Goal: Information Seeking & Learning: Learn about a topic

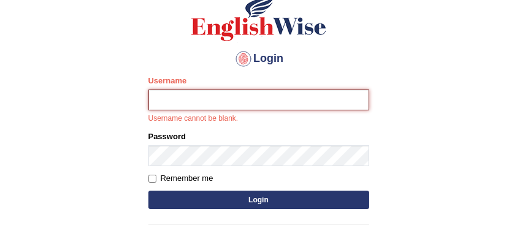
scroll to position [94, 0]
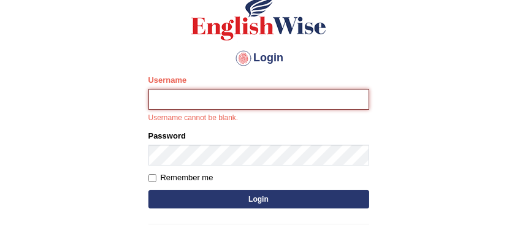
type input "karanvir_parramatta"
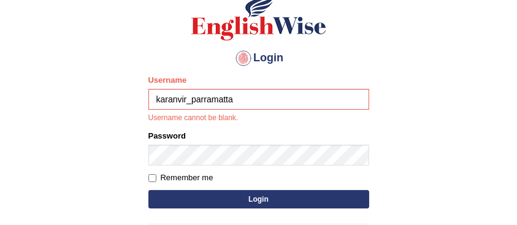
click at [249, 194] on button "Login" at bounding box center [258, 199] width 221 height 18
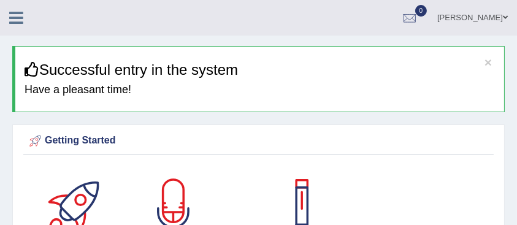
click at [10, 13] on icon at bounding box center [16, 18] width 14 height 16
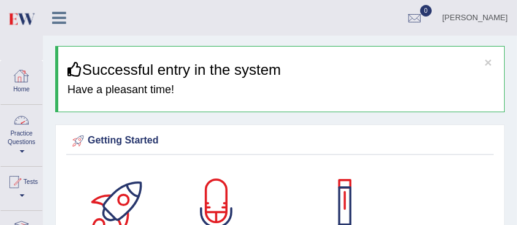
click at [28, 126] on div at bounding box center [21, 120] width 18 height 18
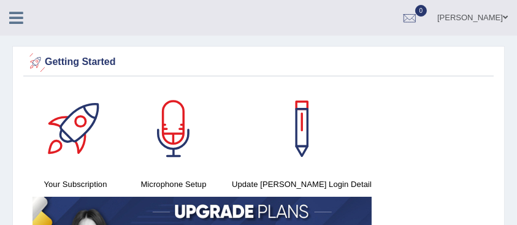
click at [23, 15] on link at bounding box center [16, 16] width 32 height 18
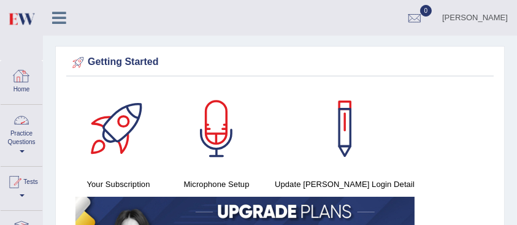
click at [14, 141] on link "Practice Questions" at bounding box center [22, 134] width 42 height 58
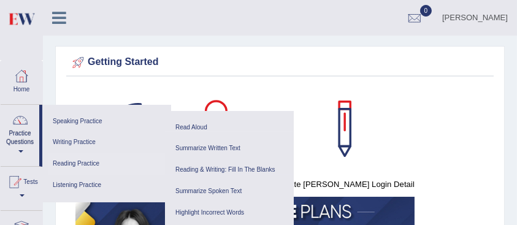
click at [91, 159] on link "Reading Practice" at bounding box center [106, 163] width 116 height 21
click at [191, 168] on link "Reading & Writing: Fill In The Blanks" at bounding box center [229, 169] width 116 height 21
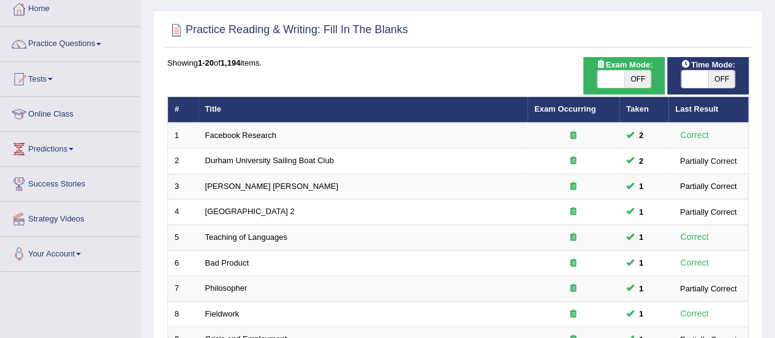
scroll to position [468, 0]
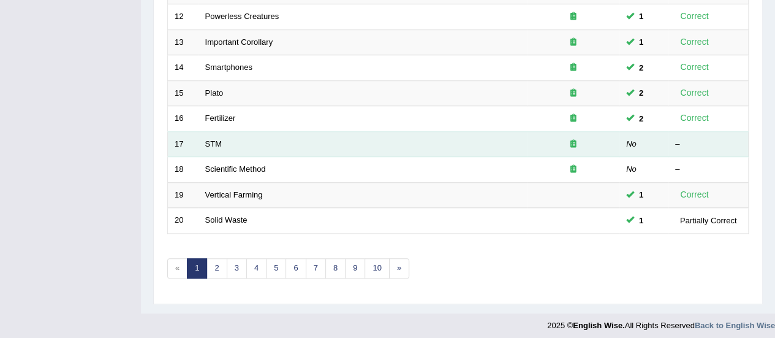
click at [213, 133] on td "STM" at bounding box center [363, 144] width 329 height 26
click at [214, 139] on link "STM" at bounding box center [213, 143] width 17 height 9
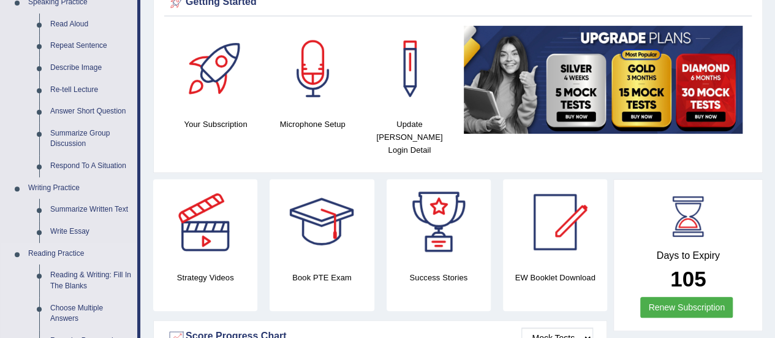
scroll to position [230, 0]
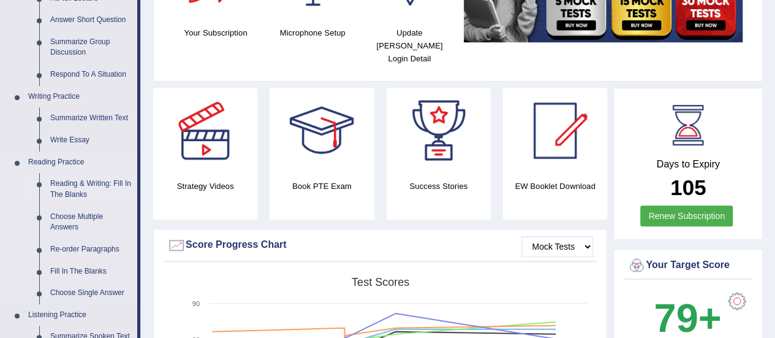
click at [71, 195] on link "Reading & Writing: Fill In The Blanks" at bounding box center [91, 189] width 93 height 32
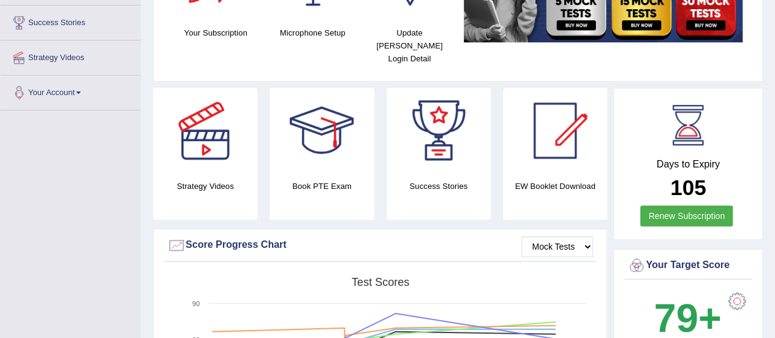
scroll to position [265, 0]
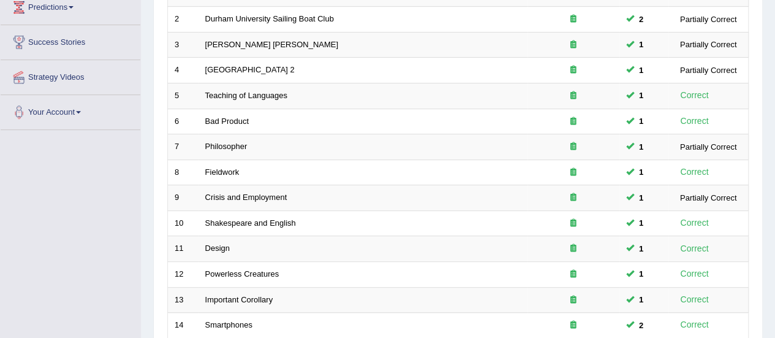
scroll to position [347, 0]
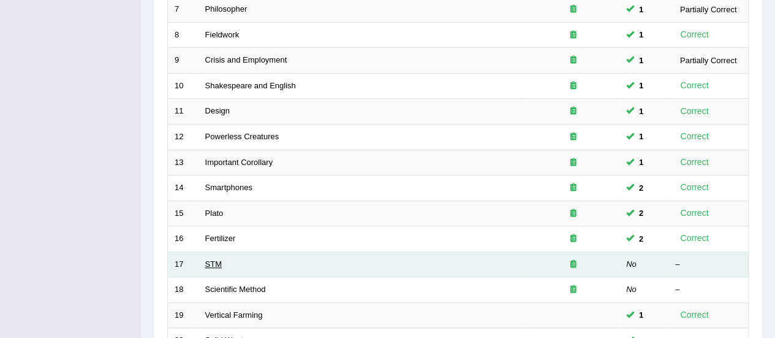
click at [212, 259] on link "STM" at bounding box center [213, 263] width 17 height 9
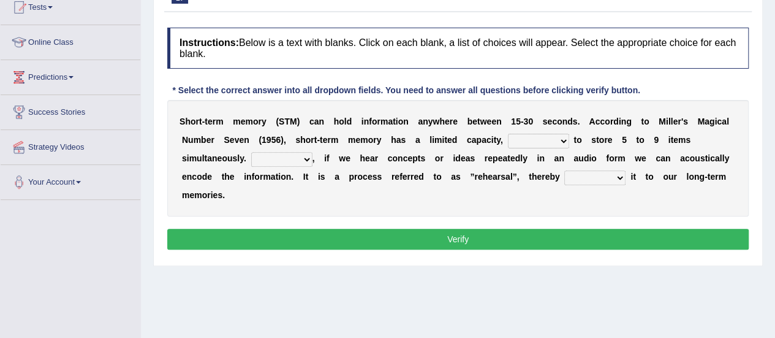
click at [552, 142] on select "being able is able be able unable" at bounding box center [538, 141] width 61 height 15
select select "being able"
click at [508, 134] on select "being able is able be able unable" at bounding box center [538, 141] width 61 height 15
click at [292, 155] on select "However So Moreover Therefore" at bounding box center [281, 159] width 61 height 15
click at [344, 202] on div "S h o r t - t e r m m e m o r y ( S T M ) c a n h o l d i n f o r m a t i o n a…" at bounding box center [458, 158] width 582 height 116
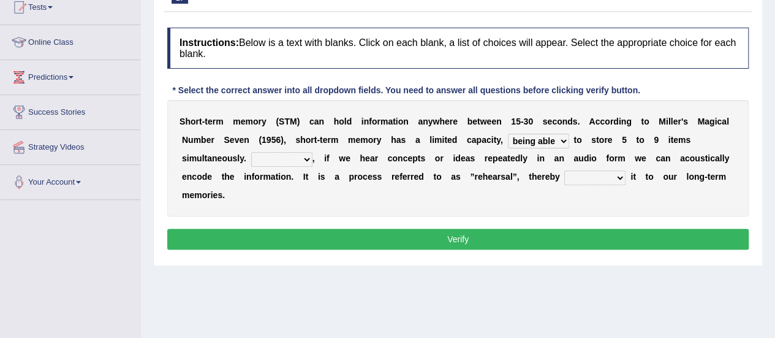
click at [289, 159] on select "However So Moreover Therefore" at bounding box center [281, 159] width 61 height 15
select select "However"
click at [251, 152] on select "However So Moreover Therefore" at bounding box center [281, 159] width 61 height 15
click at [610, 175] on select "commit commits commiting commited" at bounding box center [594, 177] width 61 height 15
select select "commiting"
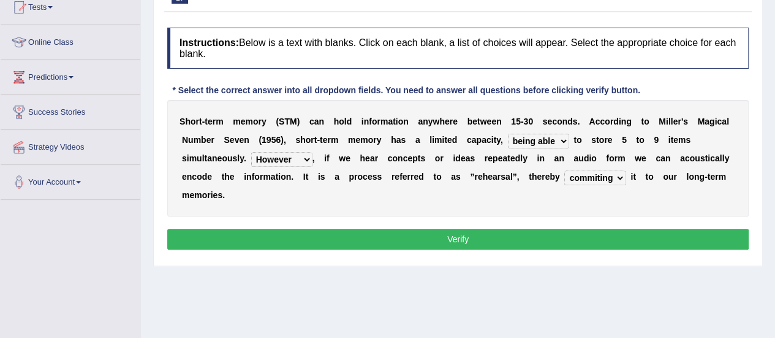
click at [564, 170] on select "commit commits commiting commited" at bounding box center [594, 177] width 61 height 15
click at [602, 235] on button "Verify" at bounding box center [458, 239] width 582 height 21
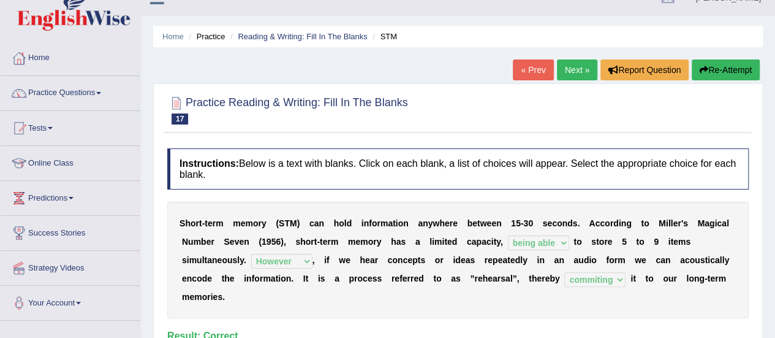
scroll to position [16, 0]
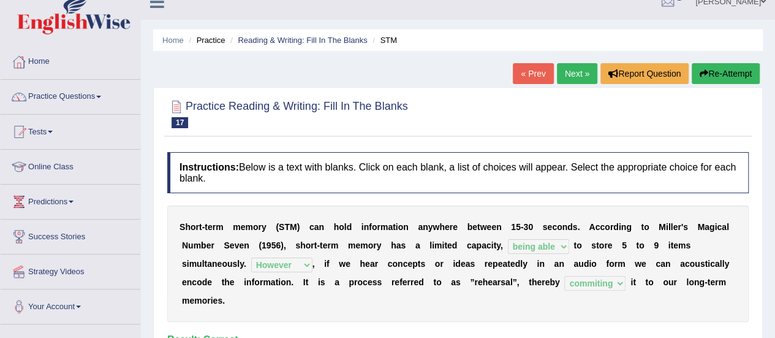
click at [577, 73] on link "Next »" at bounding box center [577, 73] width 40 height 21
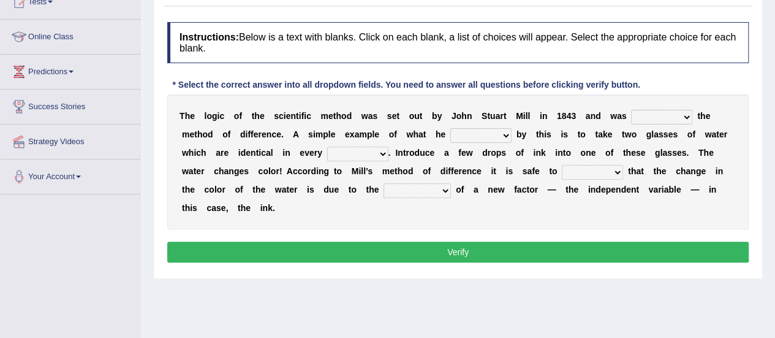
scroll to position [146, 0]
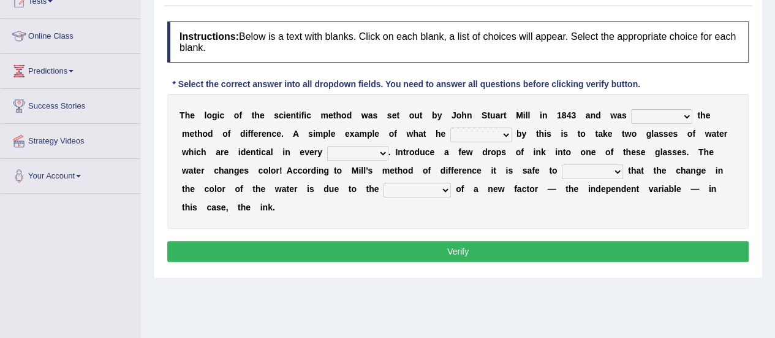
click at [658, 110] on select "pointed claimed demanded named" at bounding box center [661, 116] width 61 height 15
select select "named"
click at [631, 109] on select "pointed claimed demanded named" at bounding box center [661, 116] width 61 height 15
click at [509, 132] on select "capped charged found meant" at bounding box center [480, 134] width 61 height 15
select select "meant"
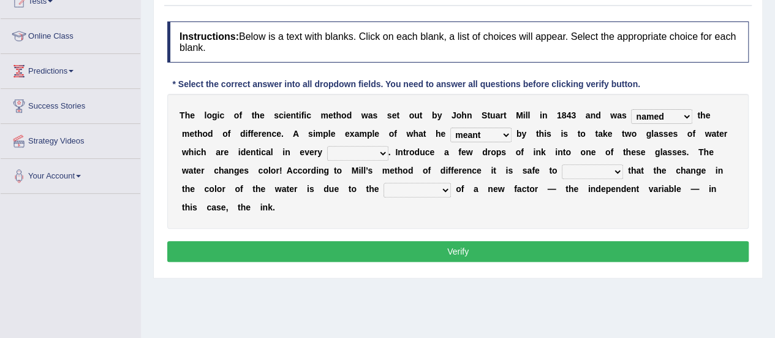
click at [450, 127] on select "capped charged found meant" at bounding box center [480, 134] width 61 height 15
click at [365, 148] on select "thought identity measure respect" at bounding box center [357, 153] width 61 height 15
select select "respect"
click at [327, 146] on select "thought identity measure respect" at bounding box center [357, 153] width 61 height 15
click at [581, 175] on select "assume discuss prefer acclaim" at bounding box center [592, 171] width 61 height 15
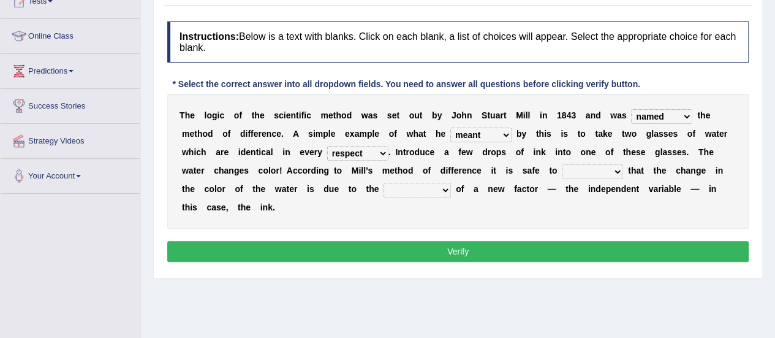
select select "assume"
click at [562, 164] on select "assume discuss prefer acclaim" at bounding box center [592, 171] width 61 height 15
click at [433, 191] on select "introduction magnitude preparation purification" at bounding box center [417, 190] width 67 height 15
select select "introduction"
click at [384, 183] on select "introduction magnitude preparation purification" at bounding box center [417, 190] width 67 height 15
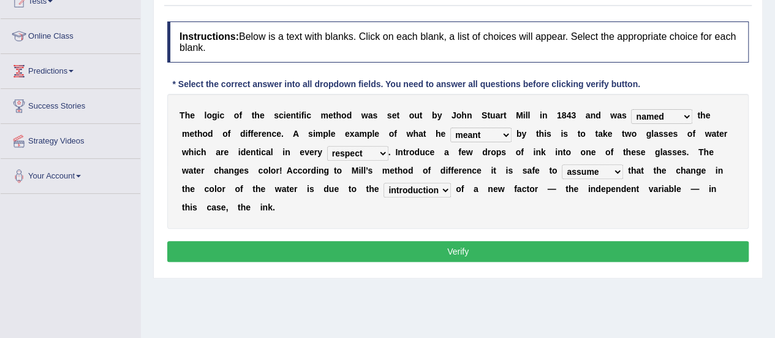
click at [436, 245] on button "Verify" at bounding box center [458, 251] width 582 height 21
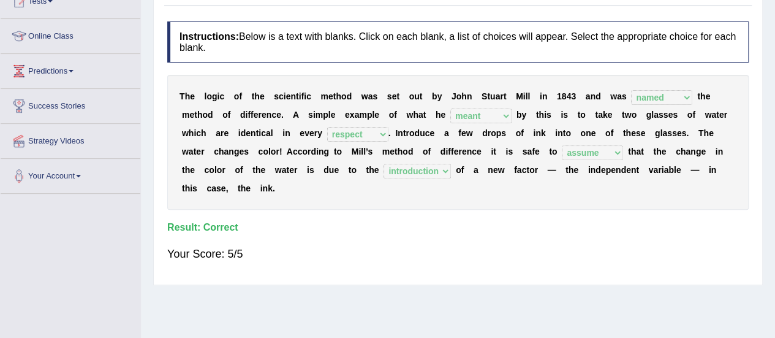
scroll to position [0, 0]
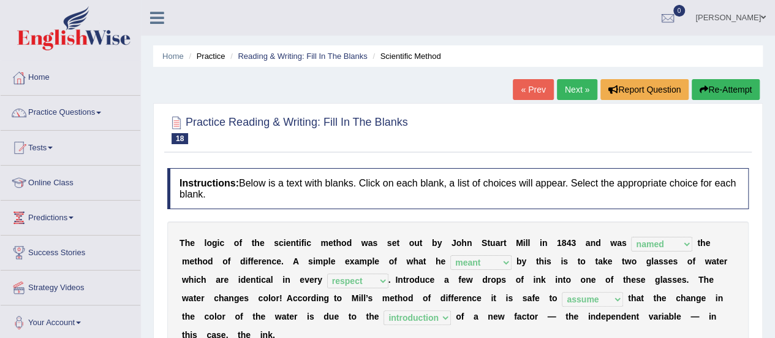
click at [585, 78] on div "Home Practice Reading & Writing: Fill In The Blanks Scientific Method « Prev Ne…" at bounding box center [458, 306] width 634 height 613
click at [580, 89] on link "Next »" at bounding box center [577, 89] width 40 height 21
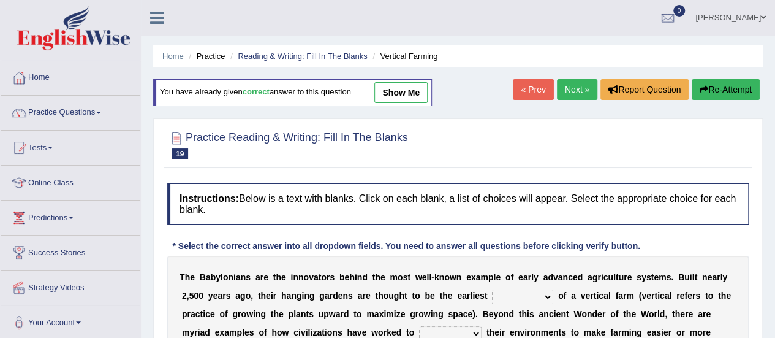
click at [572, 82] on link "Next »" at bounding box center [577, 89] width 40 height 21
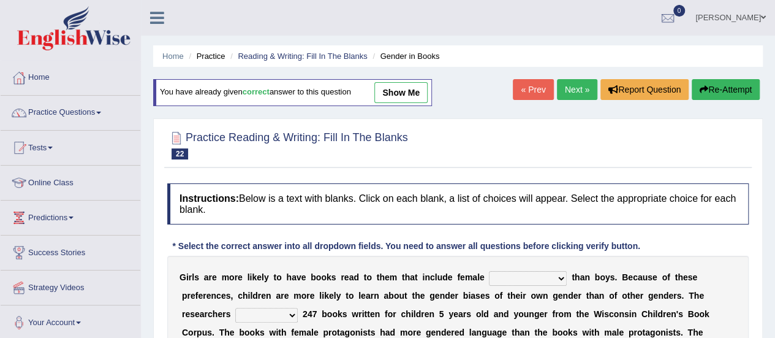
click at [561, 93] on link "Next »" at bounding box center [577, 89] width 40 height 21
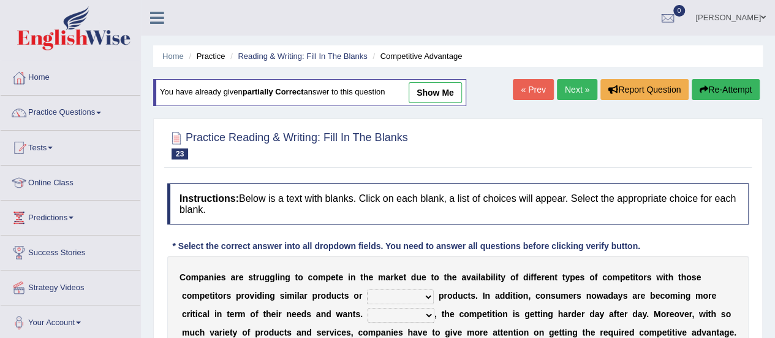
scroll to position [166, 0]
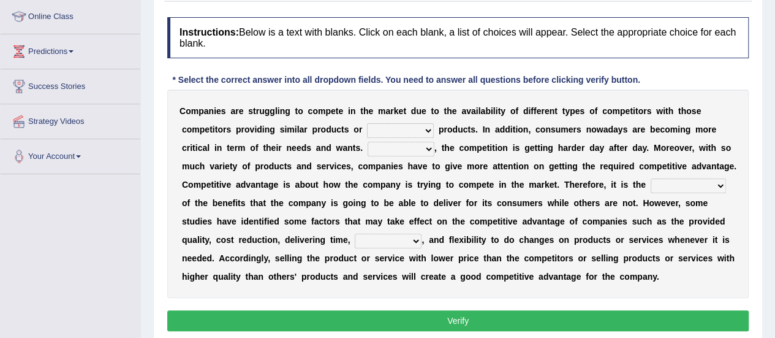
click at [400, 126] on select "constitution restitution substitution institution" at bounding box center [400, 130] width 67 height 15
select select "substitution"
click at [367, 123] on select "constitution restitution substitution institution" at bounding box center [400, 130] width 67 height 15
click at [403, 148] on select "However Instead Additionally Therefore" at bounding box center [401, 149] width 67 height 15
select select "Therefore"
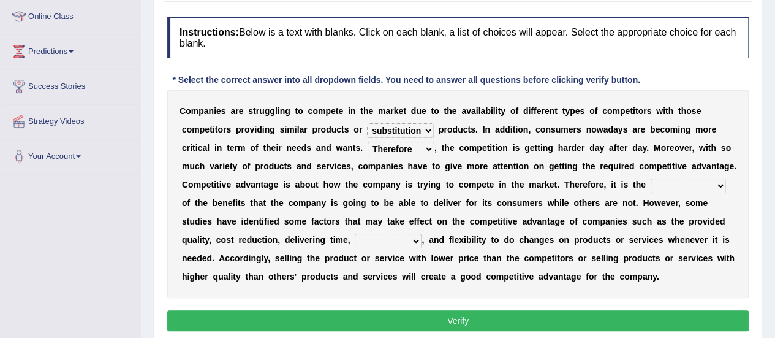
click at [368, 142] on select "However Instead Additionally Therefore" at bounding box center [401, 149] width 67 height 15
click at [667, 184] on select "dissemination ordination determination incarnation" at bounding box center [688, 185] width 75 height 15
select select "dissemination"
click at [651, 178] on select "dissemination ordination determination incarnation" at bounding box center [688, 185] width 75 height 15
click at [387, 235] on select "captivation aggregation deprivation innovation" at bounding box center [388, 240] width 67 height 15
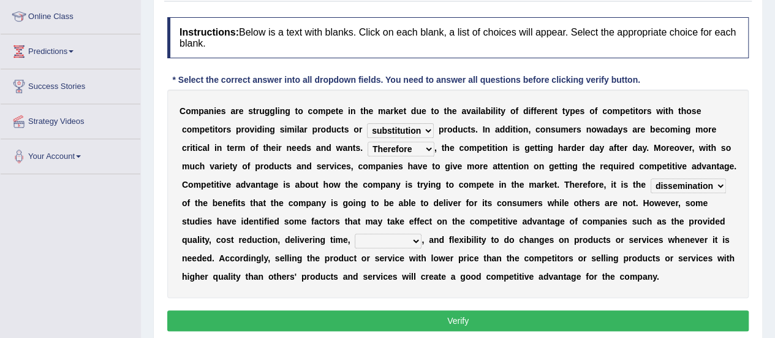
select select "innovation"
click at [355, 233] on select "captivation aggregation deprivation innovation" at bounding box center [388, 240] width 67 height 15
click at [412, 315] on button "Verify" at bounding box center [458, 320] width 582 height 21
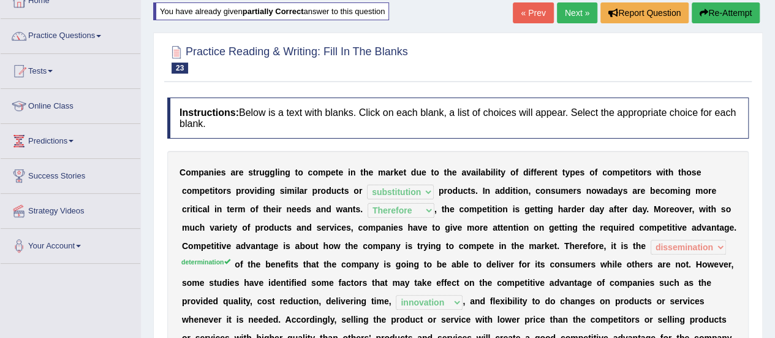
scroll to position [36, 0]
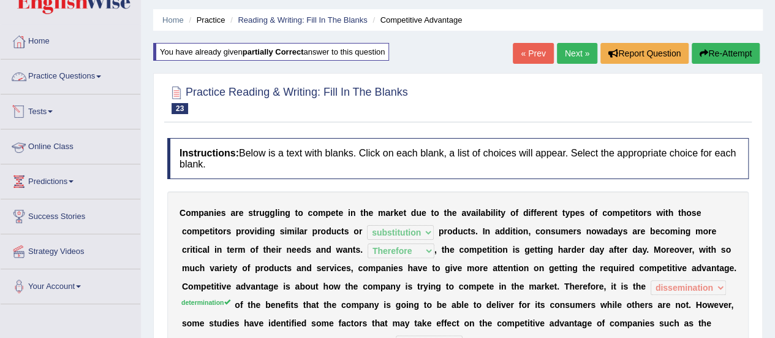
click at [51, 73] on link "Practice Questions" at bounding box center [71, 74] width 140 height 31
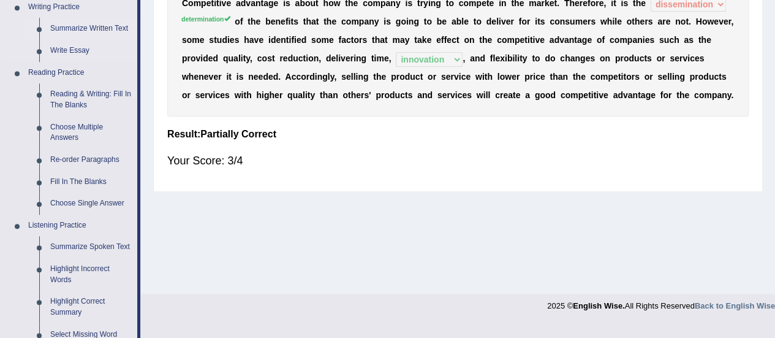
scroll to position [320, 0]
click at [66, 176] on link "Fill In The Blanks" at bounding box center [91, 181] width 93 height 22
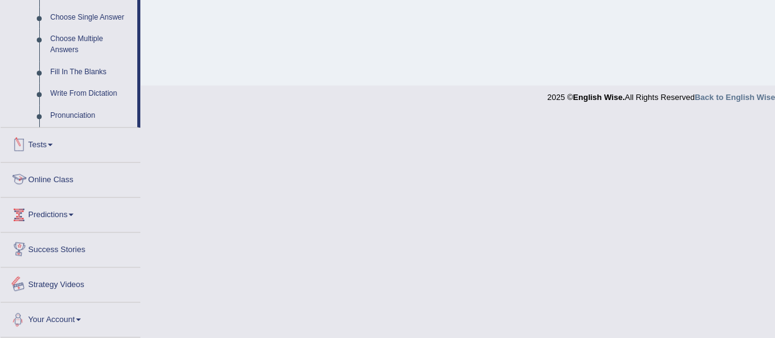
scroll to position [539, 0]
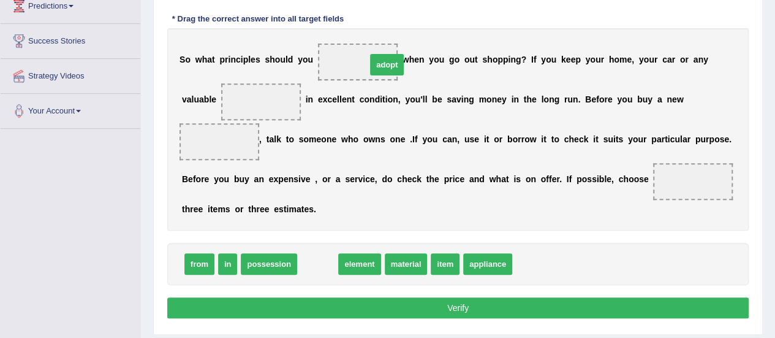
drag, startPoint x: 306, startPoint y: 267, endPoint x: 369, endPoint y: 67, distance: 209.5
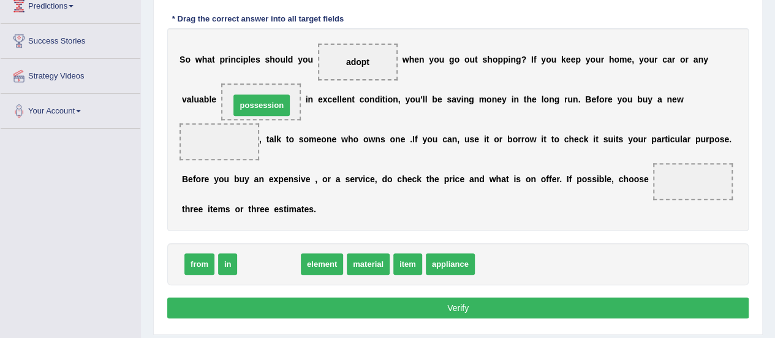
drag, startPoint x: 268, startPoint y: 258, endPoint x: 261, endPoint y: 100, distance: 158.3
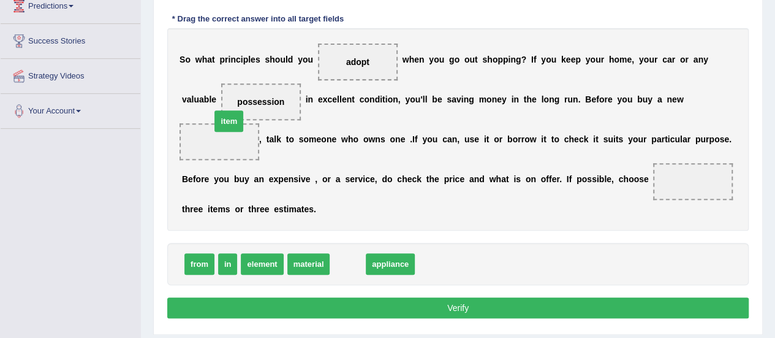
drag, startPoint x: 342, startPoint y: 267, endPoint x: 223, endPoint y: 123, distance: 186.3
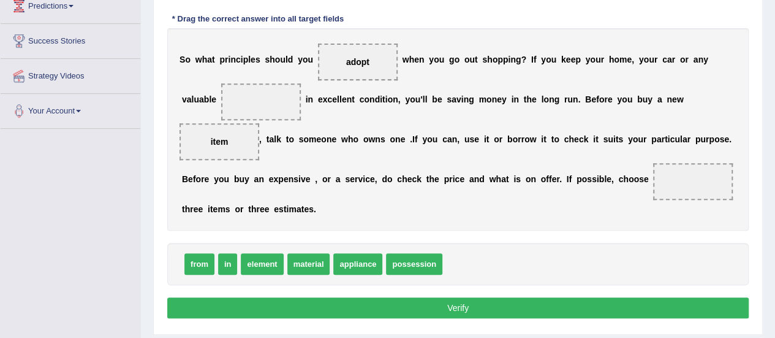
click at [415, 262] on span "possession" at bounding box center [414, 263] width 56 height 21
drag, startPoint x: 372, startPoint y: 219, endPoint x: 368, endPoint y: 211, distance: 8.5
click at [368, 211] on div "Instructions: In the text below some words are missing. Drag words from the box…" at bounding box center [458, 138] width 588 height 377
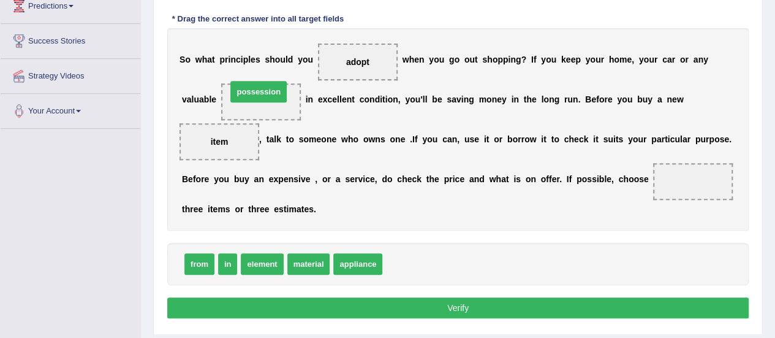
drag, startPoint x: 411, startPoint y: 258, endPoint x: 256, endPoint y: 87, distance: 230.8
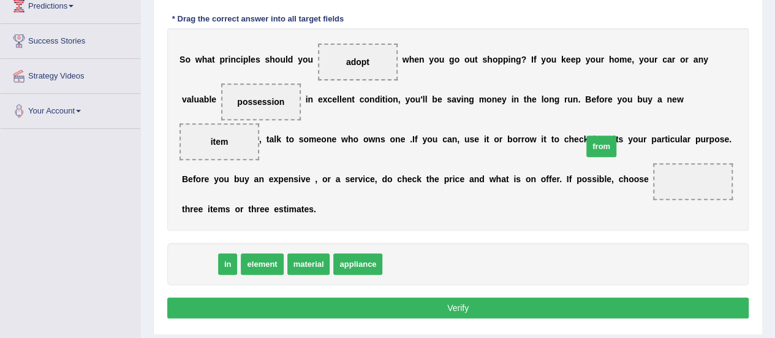
drag, startPoint x: 202, startPoint y: 256, endPoint x: 652, endPoint y: 157, distance: 460.4
click at [612, 139] on span "from" at bounding box center [601, 145] width 30 height 21
drag, startPoint x: 197, startPoint y: 262, endPoint x: 518, endPoint y: 184, distance: 330.4
click at [214, 253] on span "from" at bounding box center [199, 263] width 30 height 21
click at [581, 188] on div "S o w h a t p r i n c i p l e s s h o u l d y o u adopt w h e n y o u g o o u t…" at bounding box center [458, 129] width 582 height 202
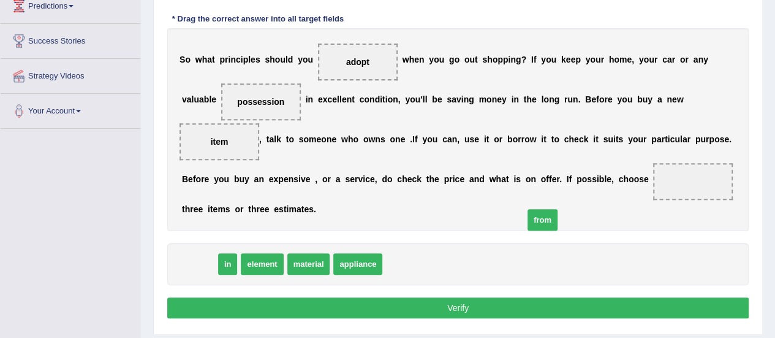
drag, startPoint x: 188, startPoint y: 260, endPoint x: 751, endPoint y: 166, distance: 571.6
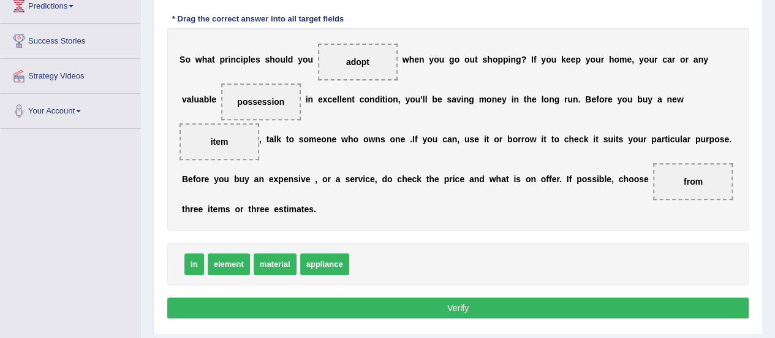
click at [507, 312] on button "Verify" at bounding box center [458, 307] width 582 height 21
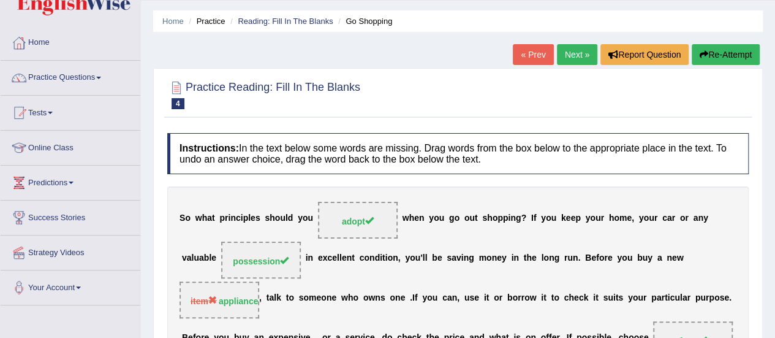
scroll to position [32, 0]
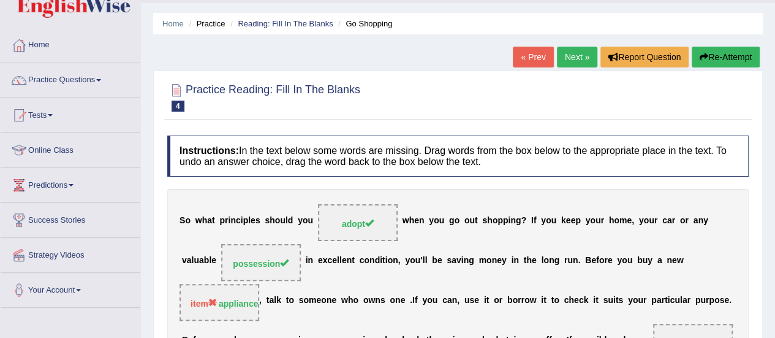
click at [570, 56] on link "Next »" at bounding box center [577, 57] width 40 height 21
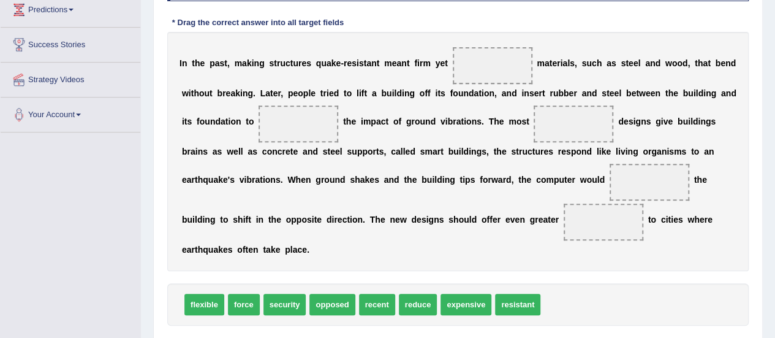
scroll to position [198, 0]
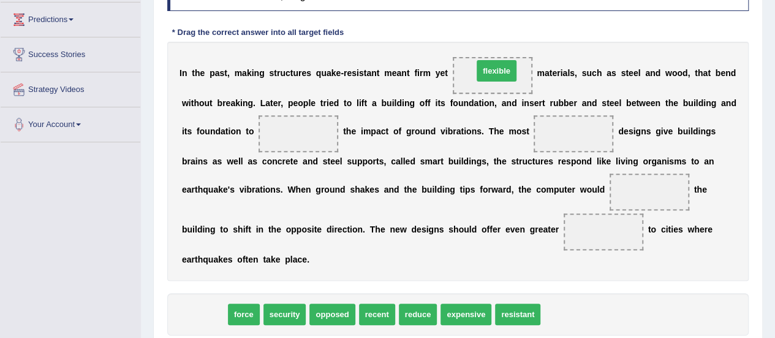
drag, startPoint x: 211, startPoint y: 306, endPoint x: 501, endPoint y: 62, distance: 378.7
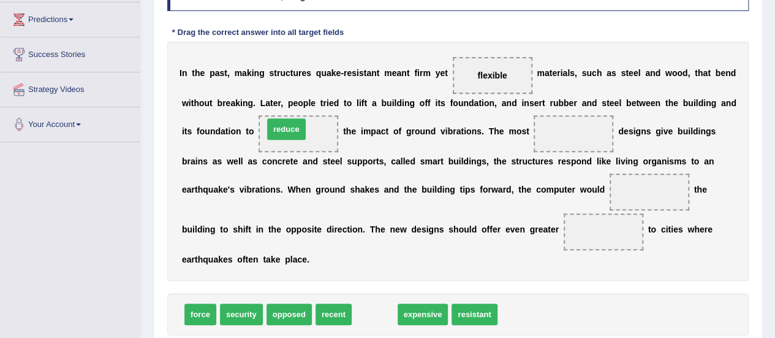
drag, startPoint x: 379, startPoint y: 311, endPoint x: 291, endPoint y: 127, distance: 203.7
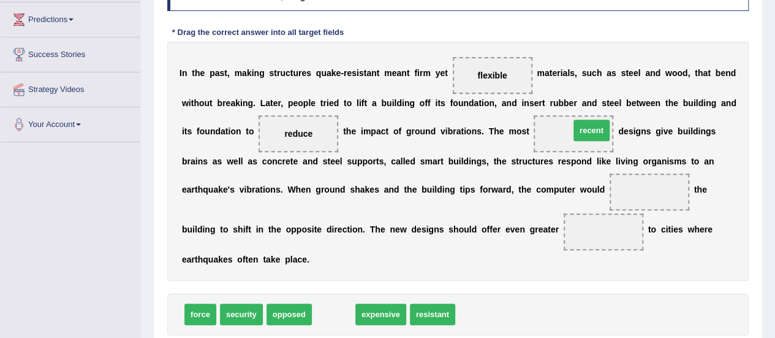
drag, startPoint x: 338, startPoint y: 306, endPoint x: 567, endPoint y: 135, distance: 285.9
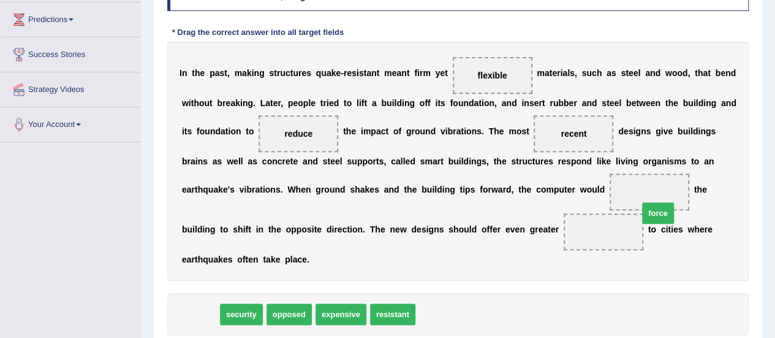
drag, startPoint x: 199, startPoint y: 316, endPoint x: 656, endPoint y: 209, distance: 469.4
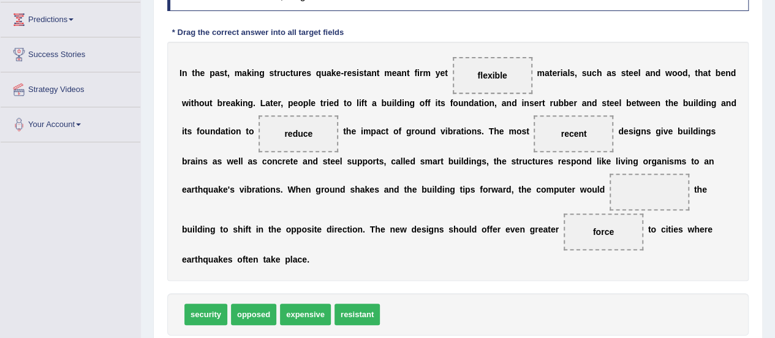
drag, startPoint x: 599, startPoint y: 216, endPoint x: 631, endPoint y: 167, distance: 58.1
click at [632, 164] on div "I n t h e p a s t , m a k i n g s t r u c t u r e s q u a k e - r e s i s t a n…" at bounding box center [458, 161] width 582 height 239
drag, startPoint x: 597, startPoint y: 237, endPoint x: 632, endPoint y: 174, distance: 71.6
click at [632, 174] on div "I n t h e p a s t , m a k i n g s t r u c t u r e s q u a k e - r e s i s t a n…" at bounding box center [458, 161] width 582 height 239
drag, startPoint x: 615, startPoint y: 226, endPoint x: 632, endPoint y: 183, distance: 46.4
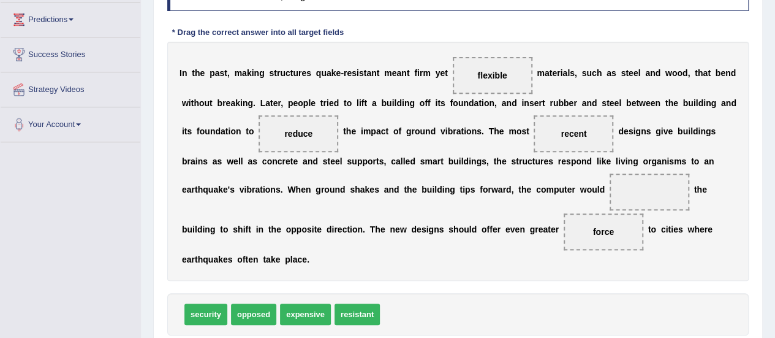
click at [632, 183] on div "I n t h e p a s t , m a k i n g s t r u c t u r e s q u a k e - r e s i s t a n…" at bounding box center [458, 161] width 582 height 239
click at [597, 230] on span "force" at bounding box center [603, 232] width 21 height 10
drag, startPoint x: 597, startPoint y: 230, endPoint x: 631, endPoint y: 176, distance: 63.6
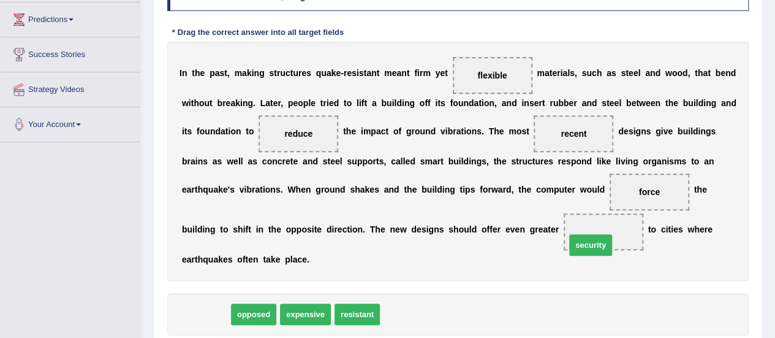
drag, startPoint x: 197, startPoint y: 309, endPoint x: 587, endPoint y: 240, distance: 396.0
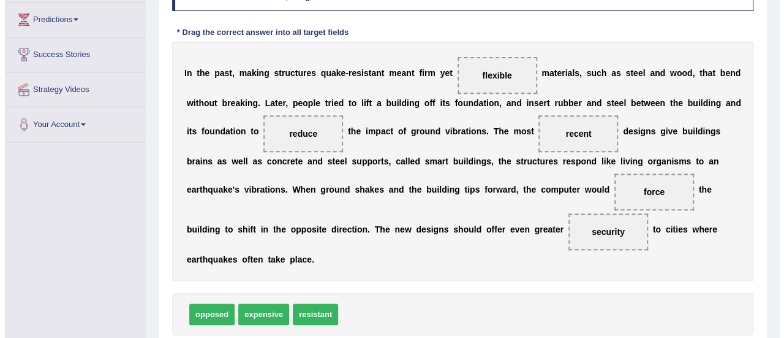
scroll to position [305, 0]
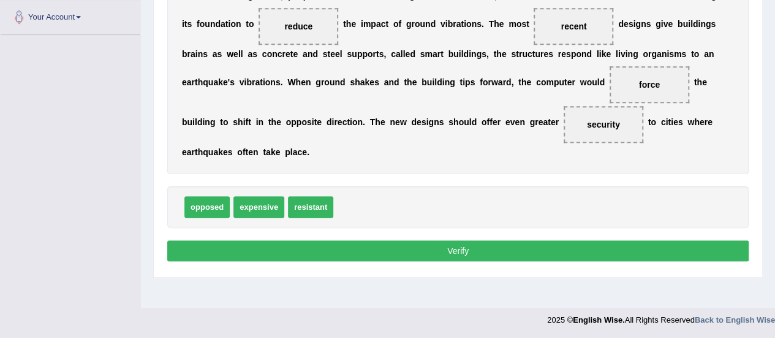
click at [448, 249] on button "Verify" at bounding box center [458, 250] width 582 height 21
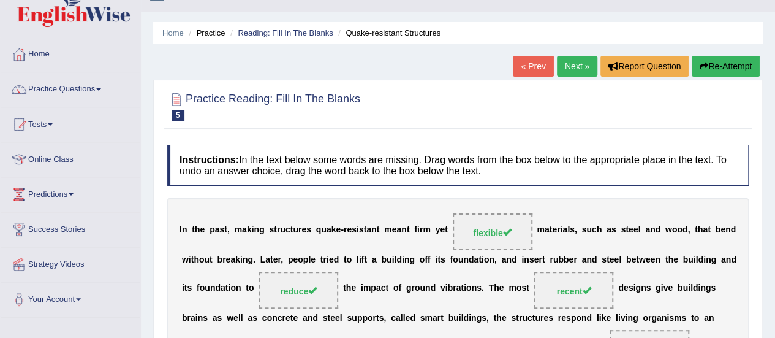
scroll to position [9, 0]
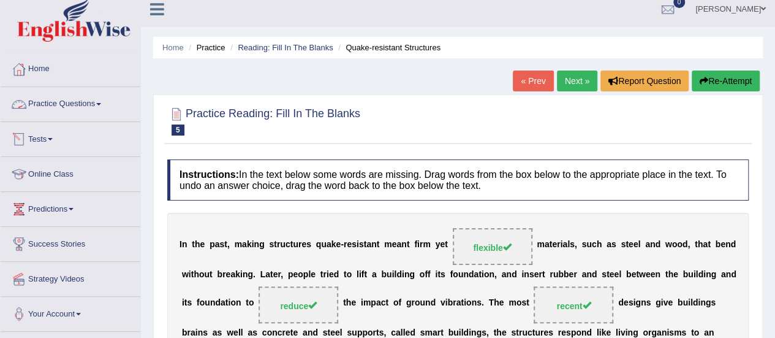
click at [96, 106] on link "Practice Questions" at bounding box center [71, 102] width 140 height 31
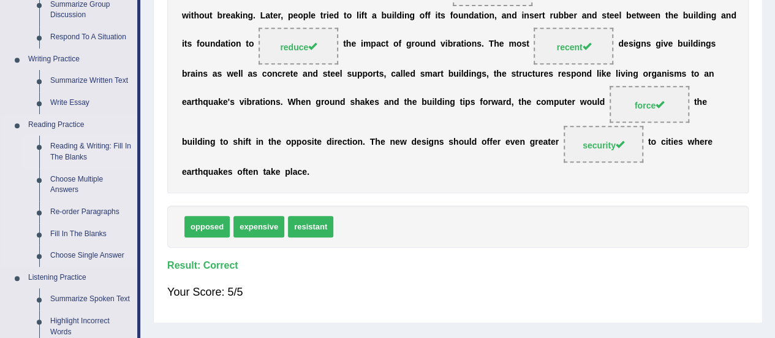
scroll to position [268, 0]
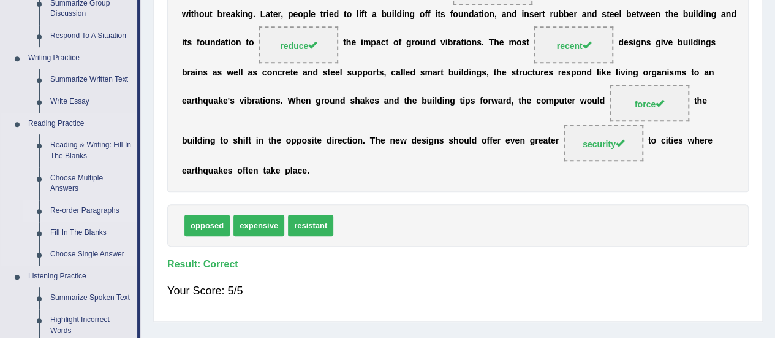
click at [81, 208] on link "Re-order Paragraphs" at bounding box center [91, 211] width 93 height 22
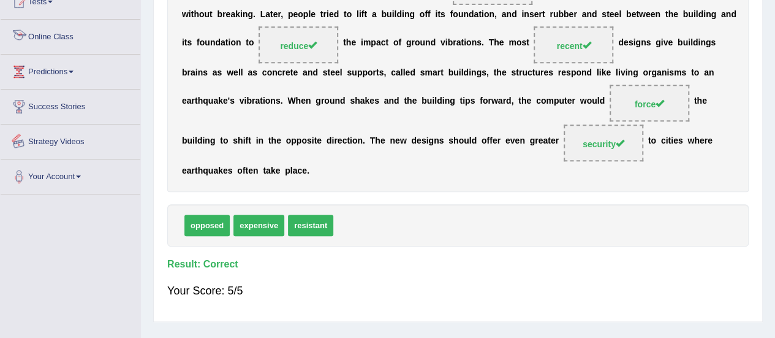
scroll to position [305, 0]
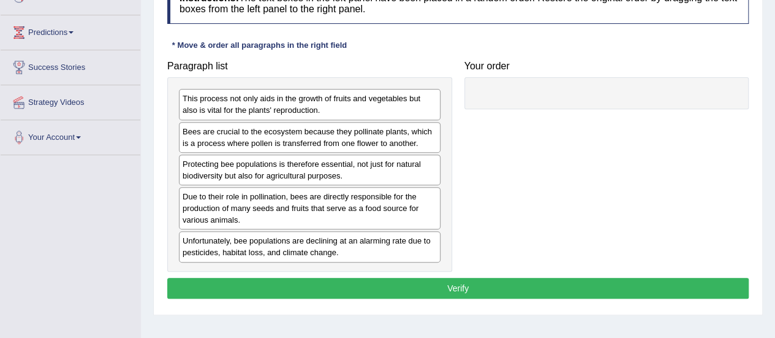
click at [526, 176] on div "Paragraph list This process not only aids in the growth of fruits and vegetable…" at bounding box center [458, 164] width 594 height 218
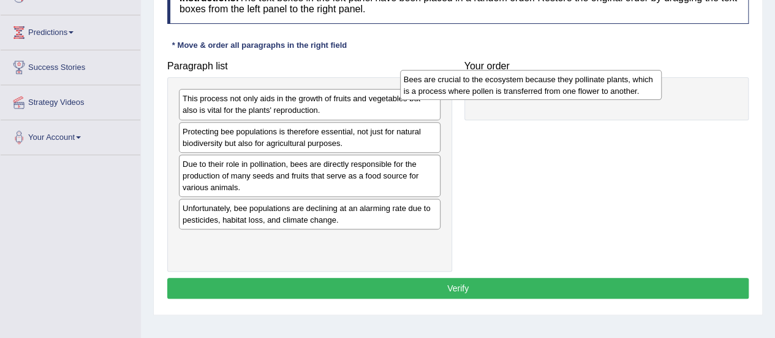
drag, startPoint x: 354, startPoint y: 145, endPoint x: 574, endPoint y: 94, distance: 225.9
click at [576, 96] on div "Bees are crucial to the ecosystem because they pollinate plants, which is a pro…" at bounding box center [531, 85] width 262 height 31
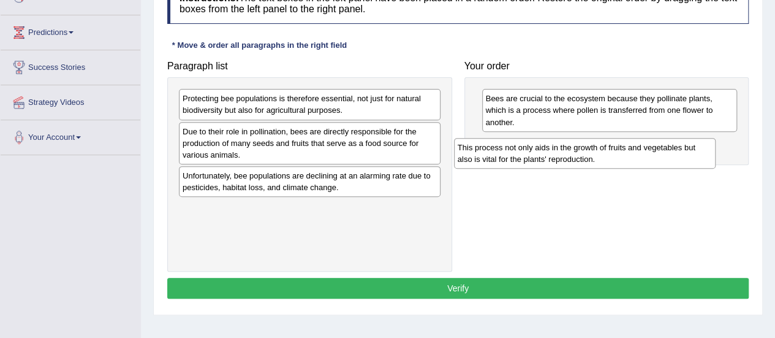
drag, startPoint x: 413, startPoint y: 94, endPoint x: 692, endPoint y: 136, distance: 282.5
click at [692, 138] on div "This process not only aids in the growth of fruits and vegetables but also is v…" at bounding box center [585, 153] width 262 height 31
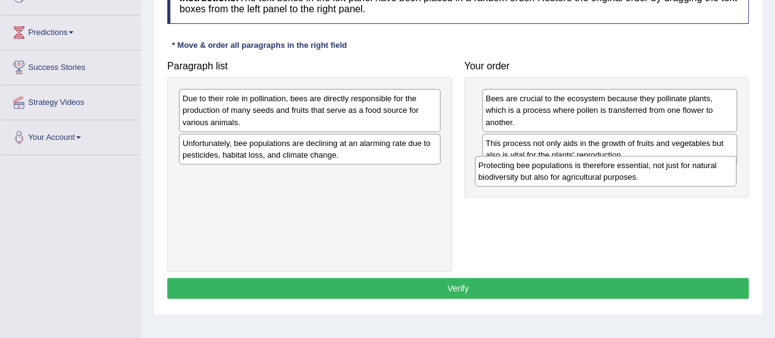
drag, startPoint x: 352, startPoint y: 111, endPoint x: 644, endPoint y: 176, distance: 299.6
click at [645, 176] on div "Protecting bee populations is therefore essential, not just for natural biodive…" at bounding box center [606, 171] width 262 height 31
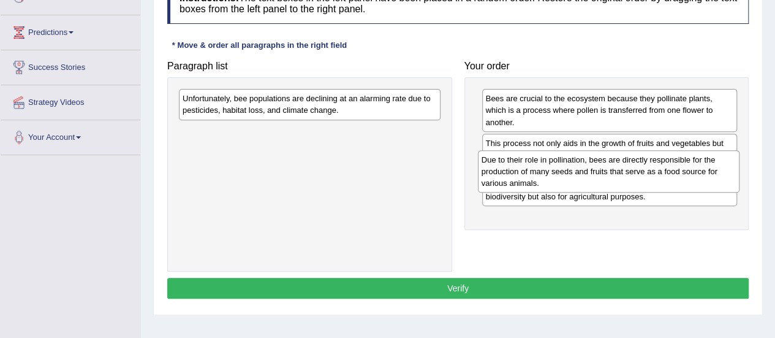
drag, startPoint x: 389, startPoint y: 100, endPoint x: 688, endPoint y: 161, distance: 305.1
click at [688, 161] on div "Due to their role in pollination, bees are directly responsible for the product…" at bounding box center [609, 171] width 262 height 42
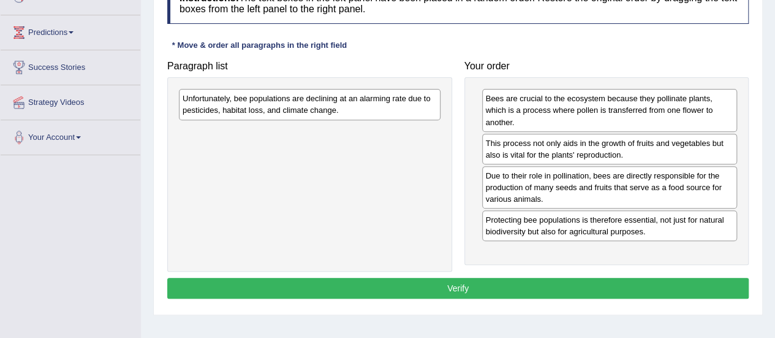
drag, startPoint x: 393, startPoint y: 88, endPoint x: 437, endPoint y: 135, distance: 65.1
click at [565, 186] on div "Paragraph list Unfortunately, bee populations are declining at an alarming rate…" at bounding box center [458, 164] width 594 height 218
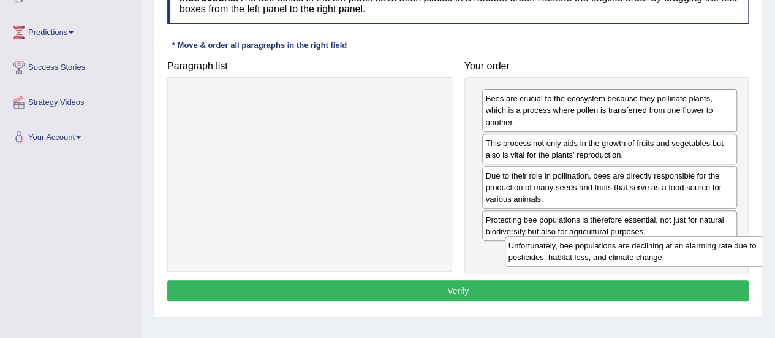
drag, startPoint x: 401, startPoint y: 111, endPoint x: 705, endPoint y: 256, distance: 336.6
click at [705, 256] on div "Unfortunately, bee populations are declining at an alarming rate due to pestici…" at bounding box center [636, 251] width 262 height 31
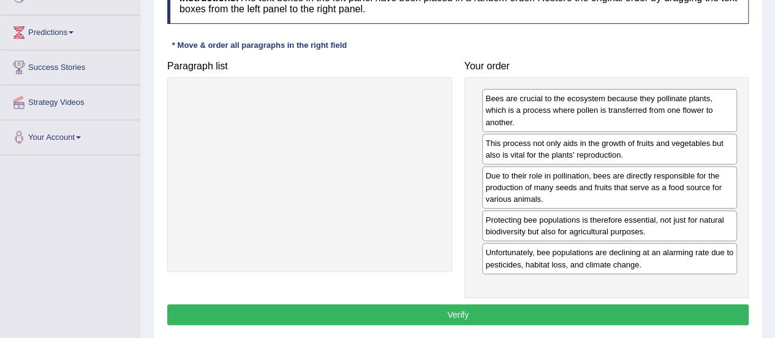
click at [577, 314] on button "Verify" at bounding box center [458, 314] width 582 height 21
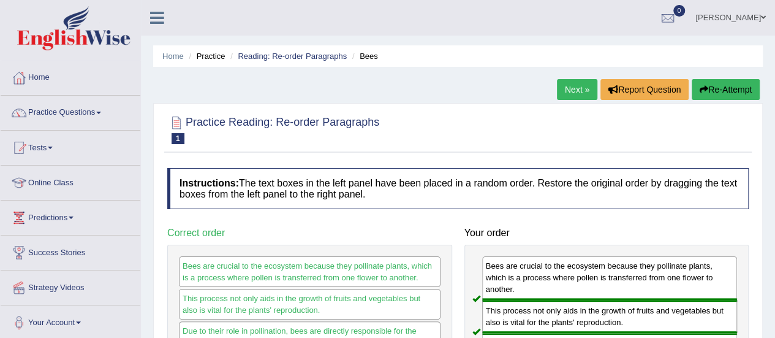
click at [565, 89] on link "Next »" at bounding box center [577, 89] width 40 height 21
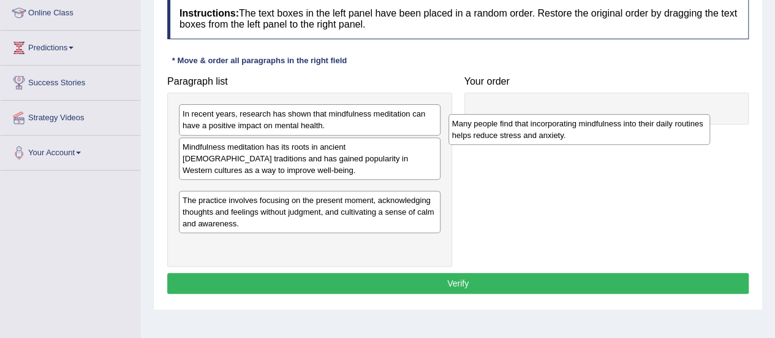
drag, startPoint x: 326, startPoint y: 191, endPoint x: 626, endPoint y: 118, distance: 309.0
click at [626, 118] on div "Many people find that incorporating mindfulness into their daily routines helps…" at bounding box center [580, 129] width 262 height 31
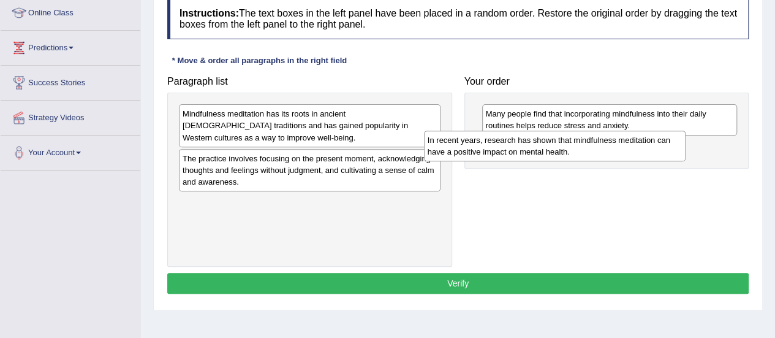
drag, startPoint x: 377, startPoint y: 123, endPoint x: 623, endPoint y: 150, distance: 246.6
click at [623, 150] on div "In recent years, research has shown that mindfulness meditation can have a posi…" at bounding box center [555, 146] width 262 height 31
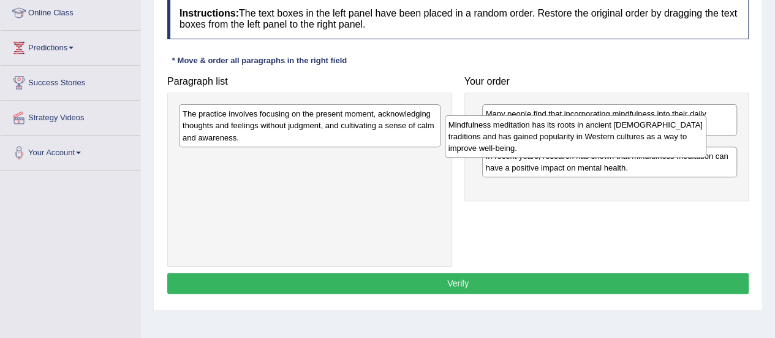
drag, startPoint x: 333, startPoint y: 127, endPoint x: 598, endPoint y: 138, distance: 265.0
click at [598, 138] on div "Mindfulness meditation has its roots in ancient [DEMOGRAPHIC_DATA] traditions a…" at bounding box center [576, 136] width 262 height 42
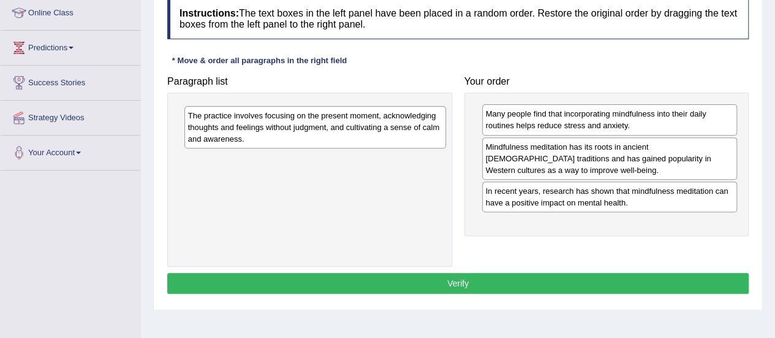
drag, startPoint x: 382, startPoint y: 129, endPoint x: 675, endPoint y: 182, distance: 297.7
click at [424, 135] on div "The practice involves focusing on the present moment, acknowledging thoughts an…" at bounding box center [315, 127] width 262 height 42
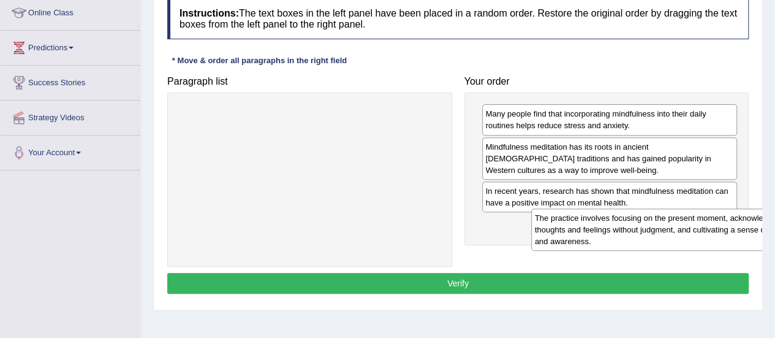
drag, startPoint x: 359, startPoint y: 131, endPoint x: 711, endPoint y: 235, distance: 367.4
click at [711, 235] on div "The practice involves focusing on the present moment, acknowledging thoughts an…" at bounding box center [662, 229] width 262 height 42
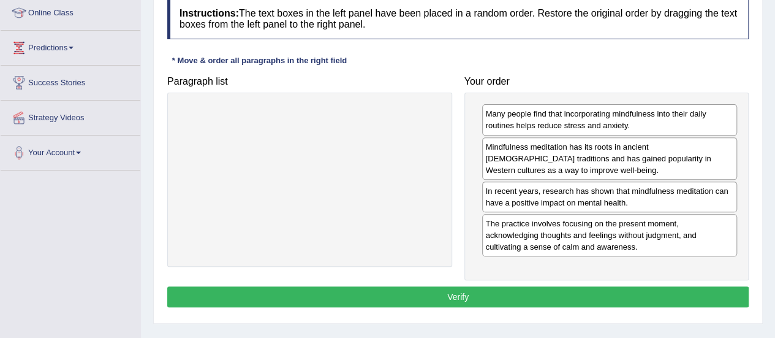
click at [511, 286] on button "Verify" at bounding box center [458, 296] width 582 height 21
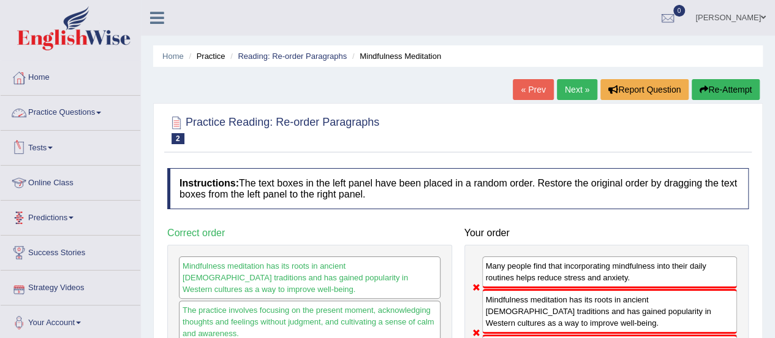
click at [74, 113] on link "Practice Questions" at bounding box center [71, 111] width 140 height 31
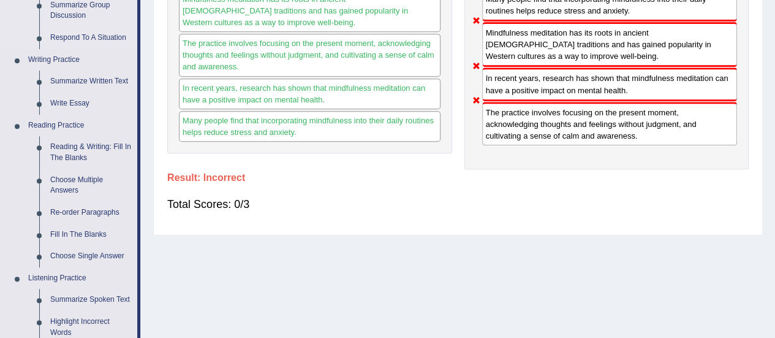
scroll to position [272, 0]
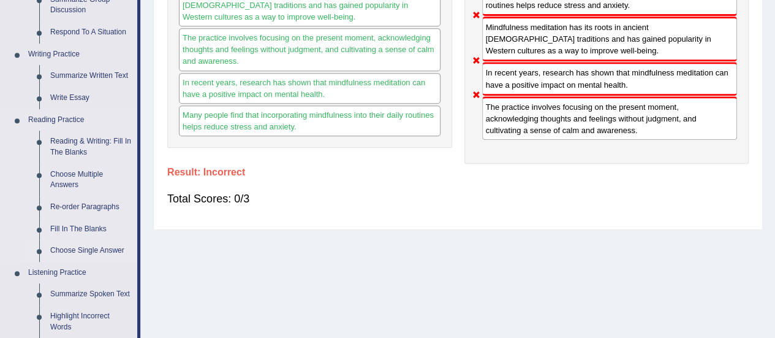
click at [82, 254] on link "Choose Single Answer" at bounding box center [91, 251] width 93 height 22
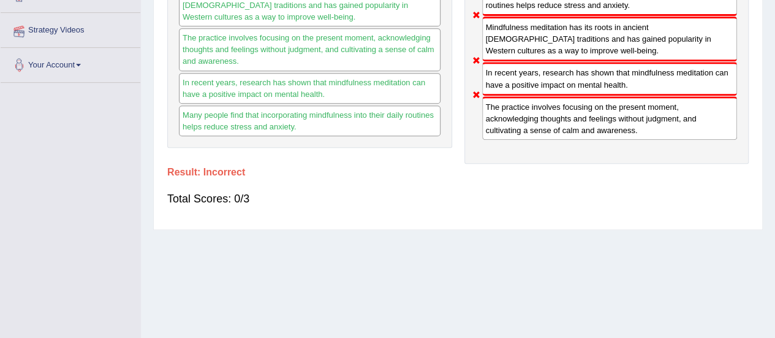
scroll to position [305, 0]
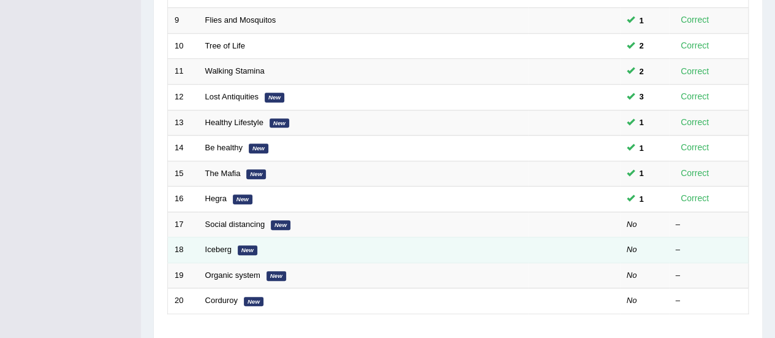
scroll to position [388, 0]
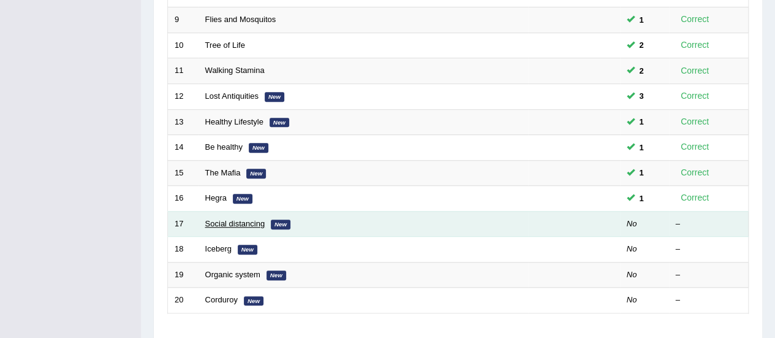
click at [228, 219] on link "Social distancing" at bounding box center [235, 223] width 60 height 9
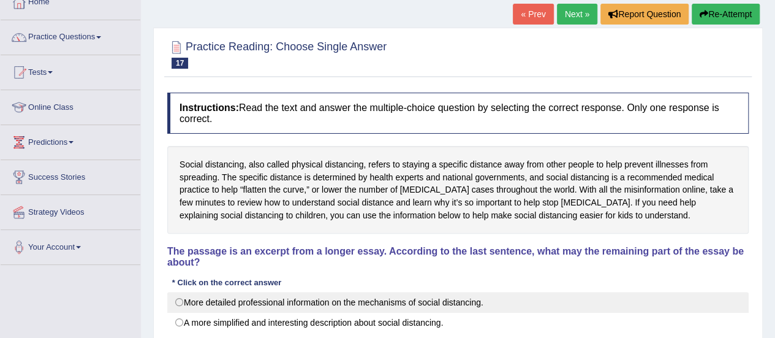
scroll to position [69, 0]
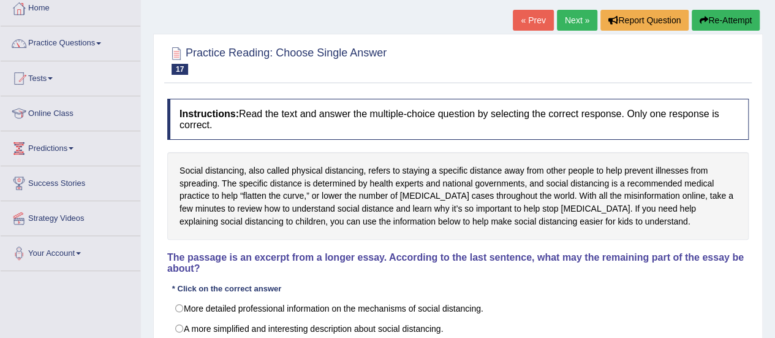
click at [561, 24] on link "Next »" at bounding box center [577, 20] width 40 height 21
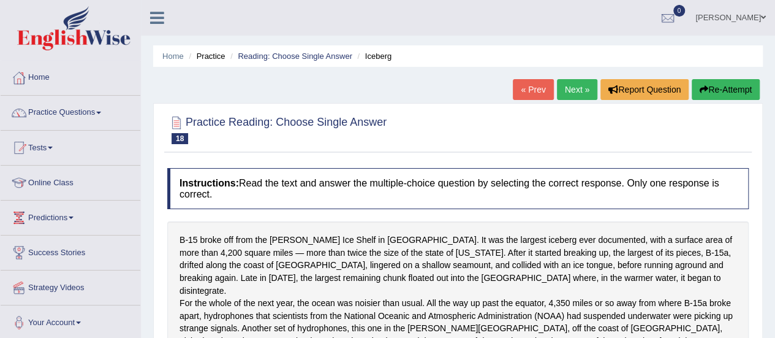
click at [582, 82] on link "Next »" at bounding box center [577, 89] width 40 height 21
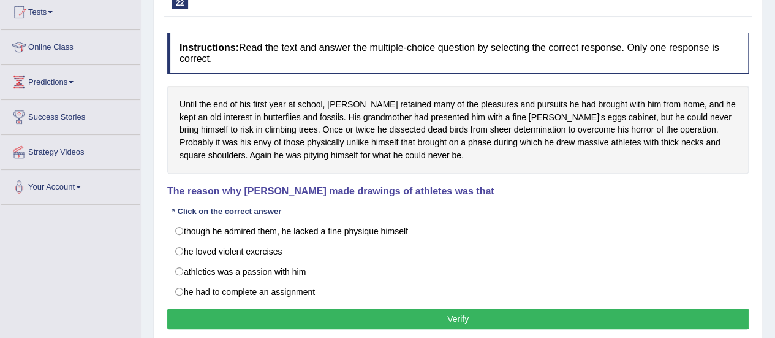
scroll to position [136, 0]
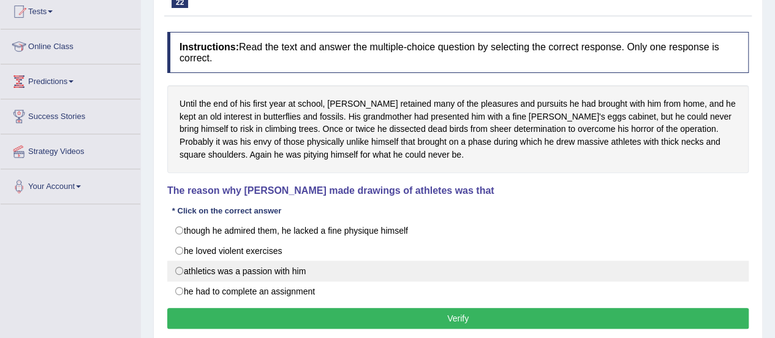
click at [271, 273] on label "athletics was a passion with him" at bounding box center [458, 270] width 582 height 21
radio input "true"
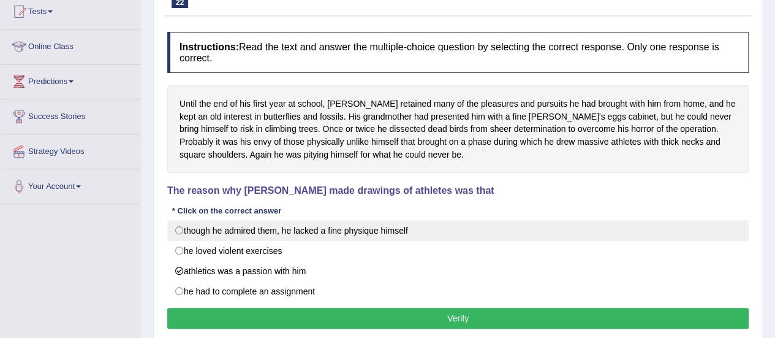
click at [370, 230] on label "though he admired them, he lacked a fine physique himself" at bounding box center [458, 230] width 582 height 21
radio input "true"
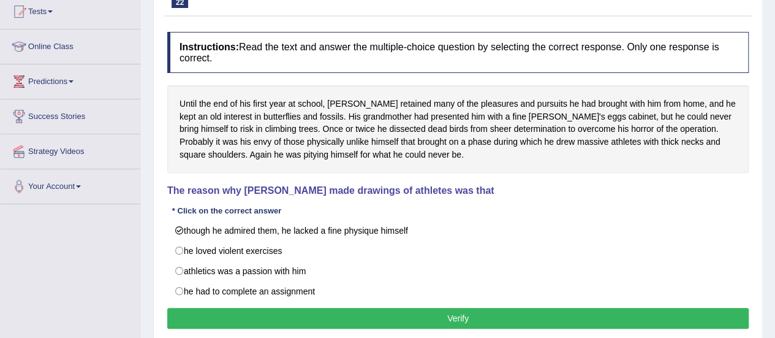
click at [381, 308] on button "Verify" at bounding box center [458, 318] width 582 height 21
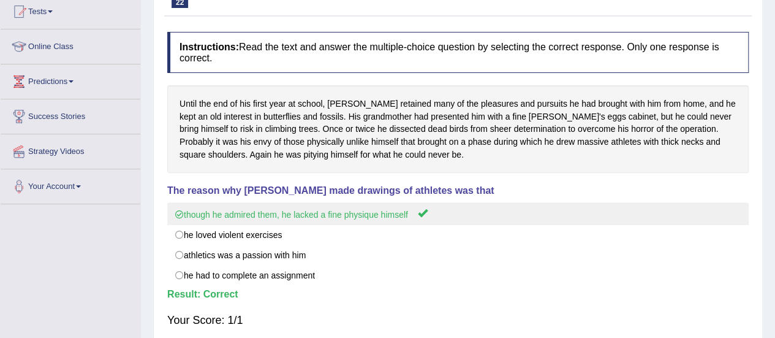
scroll to position [0, 0]
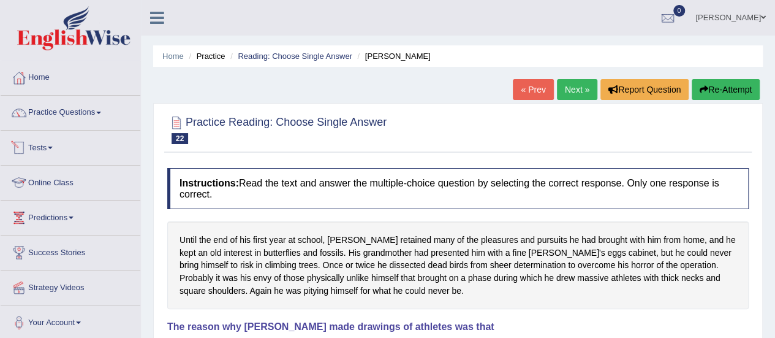
click at [59, 127] on li "Practice Questions Speaking Practice Read Aloud Repeat Sentence Describe Image …" at bounding box center [71, 113] width 140 height 35
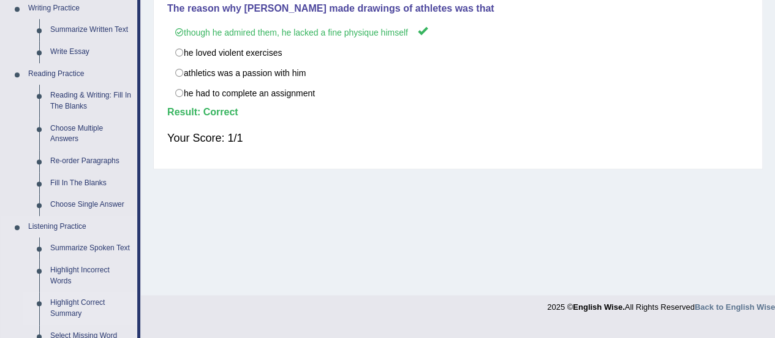
scroll to position [373, 0]
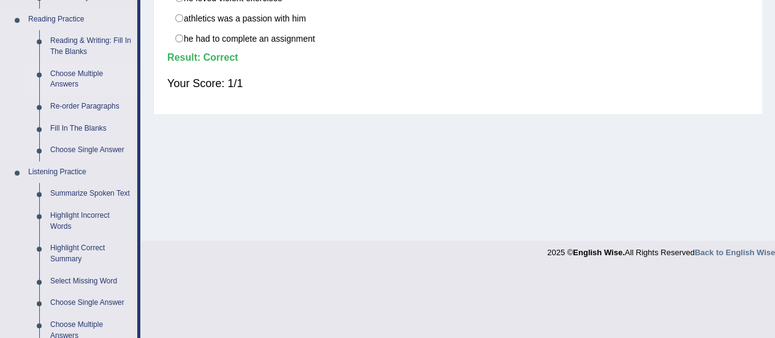
click at [75, 75] on link "Choose Multiple Answers" at bounding box center [91, 79] width 93 height 32
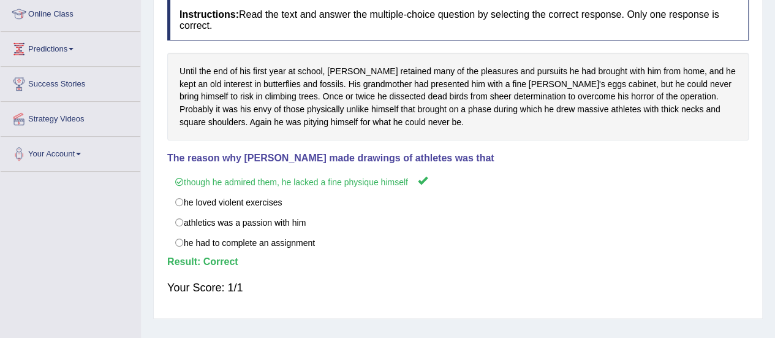
scroll to position [178, 0]
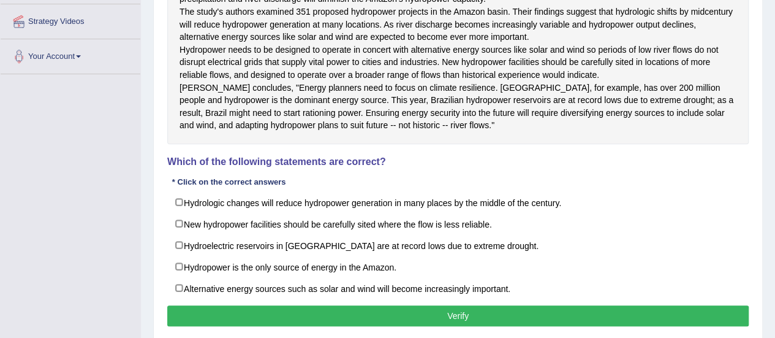
scroll to position [268, 0]
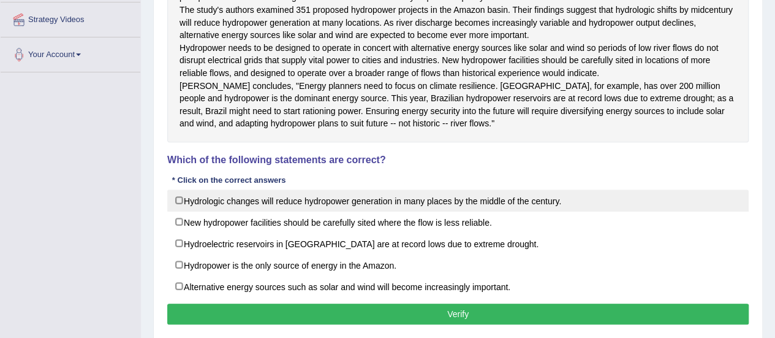
click at [309, 211] on label "Hydrologic changes will reduce hydropower generation in many places by the midd…" at bounding box center [458, 200] width 582 height 22
checkbox input "true"
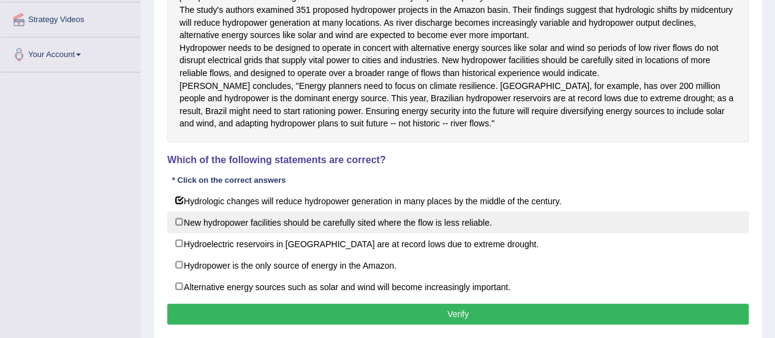
click at [298, 233] on label "New hydropower facilities should be carefully sited where the flow is less reli…" at bounding box center [458, 222] width 582 height 22
checkbox input "true"
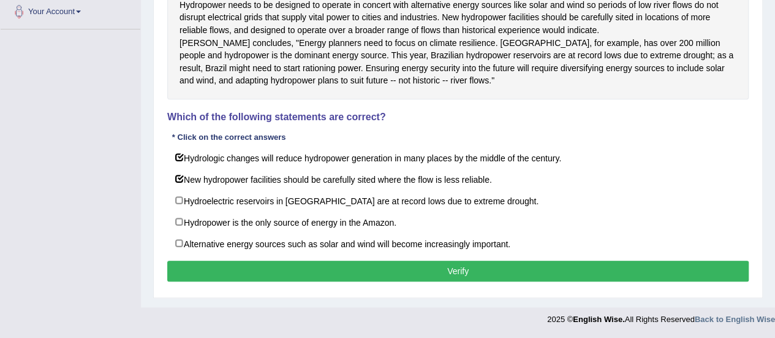
click at [342, 266] on button "Verify" at bounding box center [458, 270] width 582 height 21
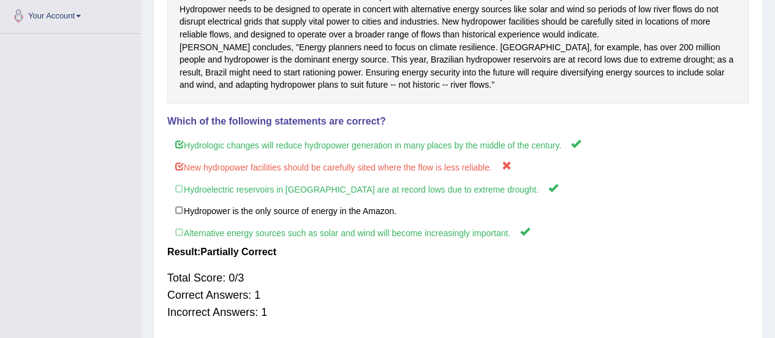
scroll to position [0, 0]
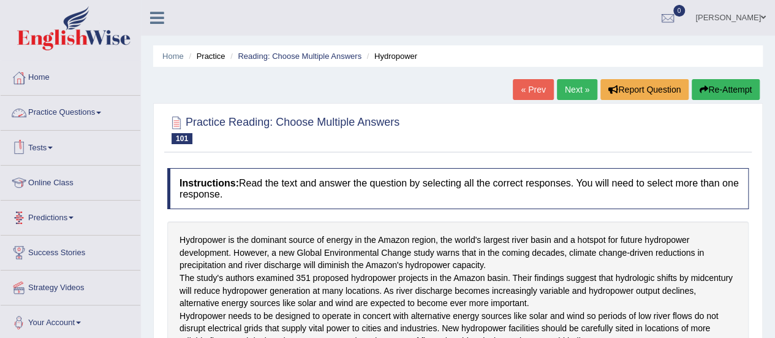
click at [99, 110] on link "Practice Questions" at bounding box center [71, 111] width 140 height 31
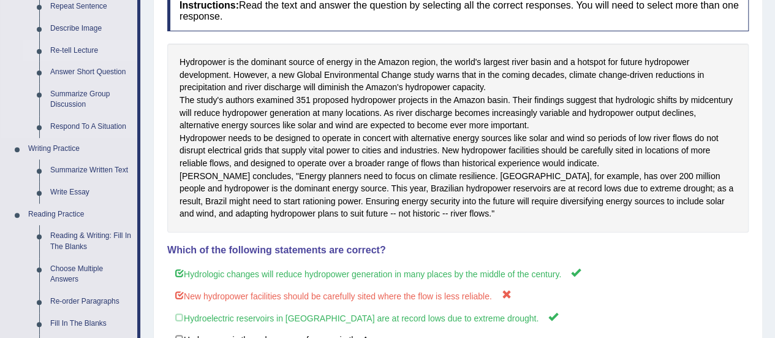
scroll to position [178, 0]
click at [66, 233] on link "Reading & Writing: Fill In The Blanks" at bounding box center [91, 240] width 93 height 32
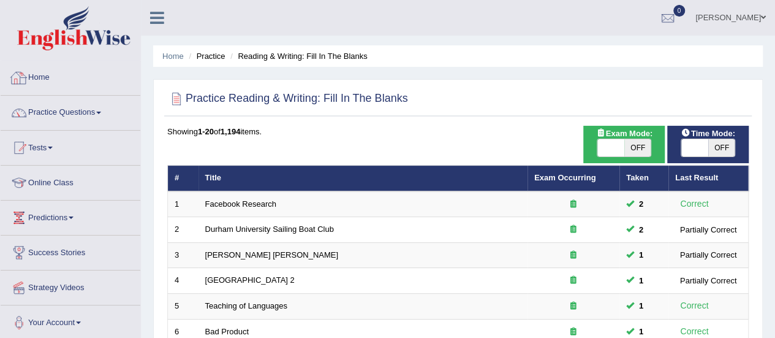
click at [37, 77] on link "Home" at bounding box center [71, 76] width 140 height 31
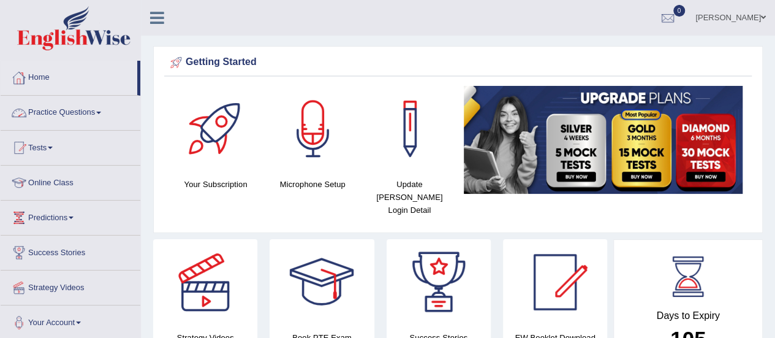
click at [48, 116] on link "Practice Questions" at bounding box center [71, 111] width 140 height 31
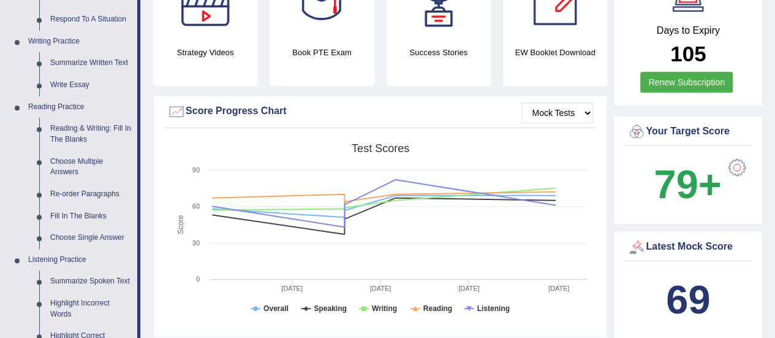
scroll to position [386, 0]
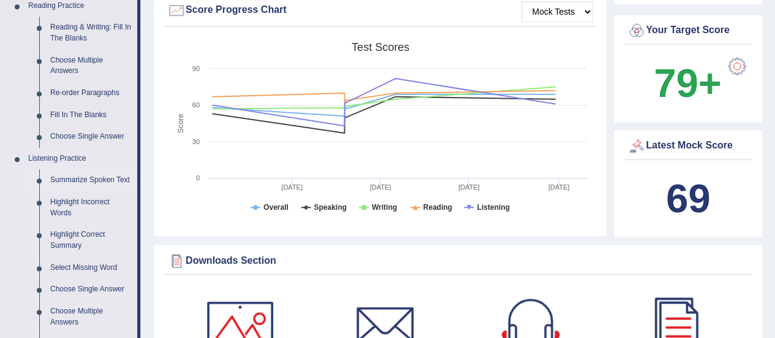
click at [100, 170] on link "Summarize Spoken Text" at bounding box center [91, 180] width 93 height 22
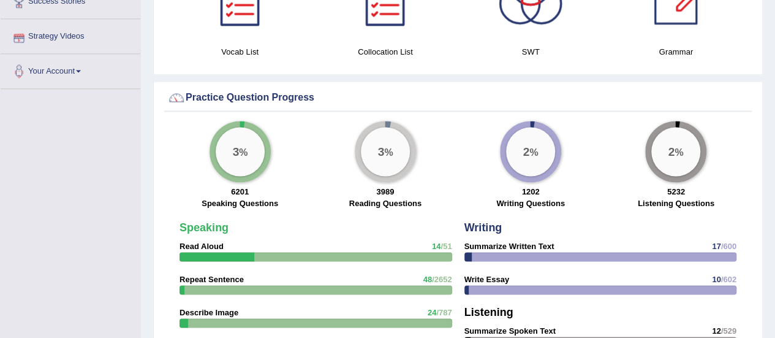
scroll to position [708, 0]
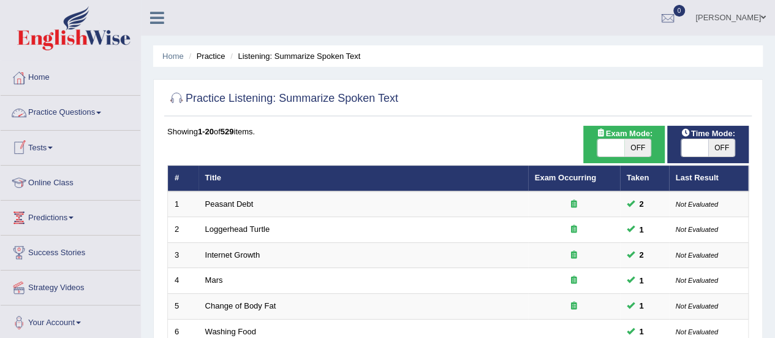
click at [91, 111] on link "Practice Questions" at bounding box center [71, 111] width 140 height 31
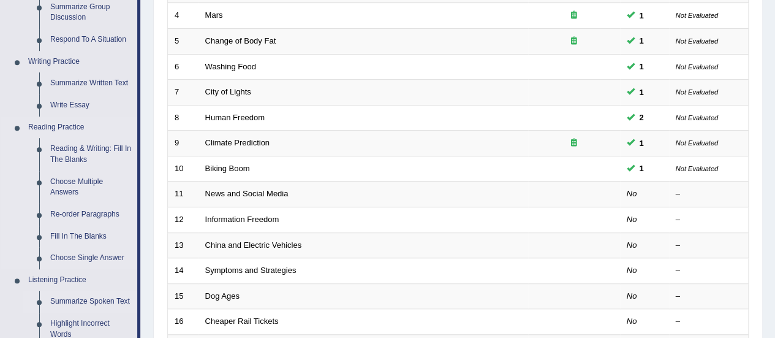
scroll to position [297, 0]
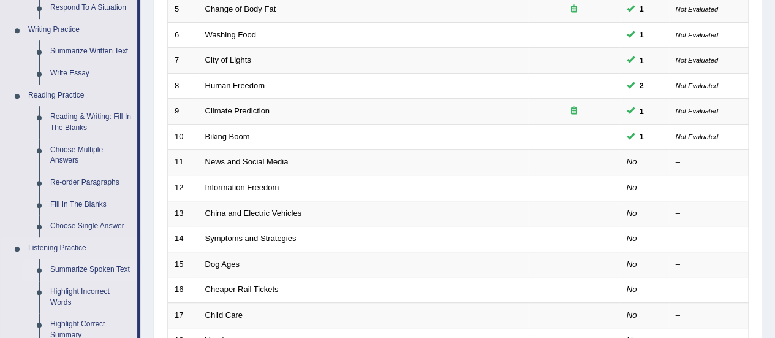
click at [83, 264] on link "Summarize Spoken Text" at bounding box center [91, 270] width 93 height 22
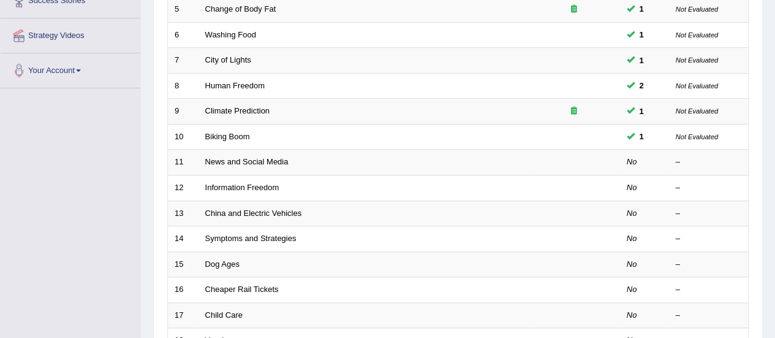
scroll to position [468, 0]
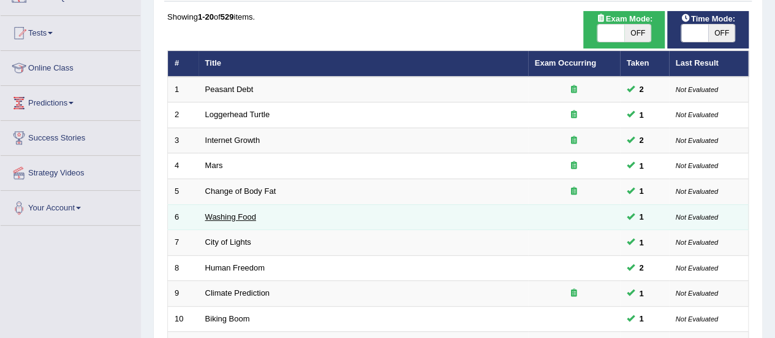
click at [221, 214] on link "Washing Food" at bounding box center [230, 216] width 51 height 9
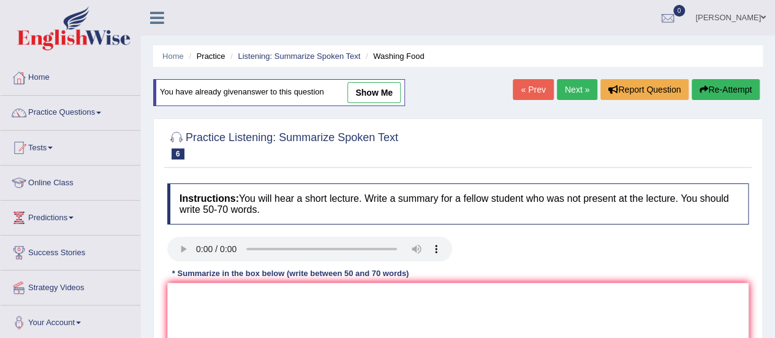
scroll to position [46, 0]
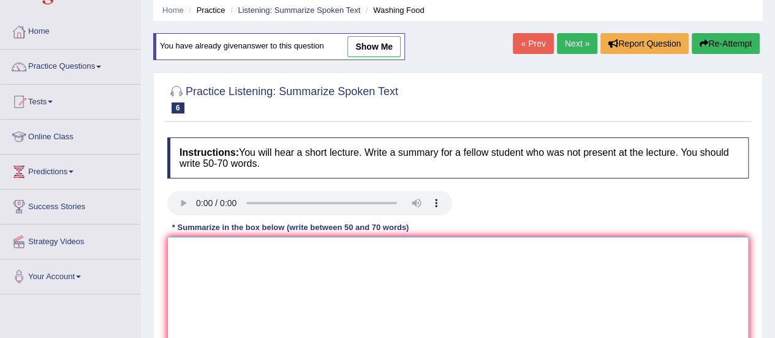
click at [330, 279] on textarea at bounding box center [458, 296] width 582 height 119
click at [196, 259] on textarea at bounding box center [458, 296] width 582 height 119
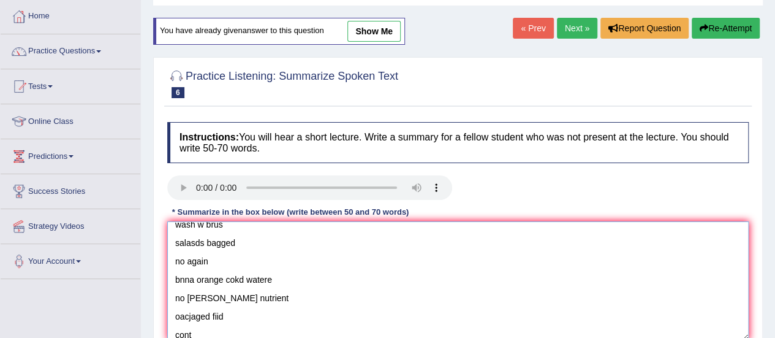
scroll to position [0, 0]
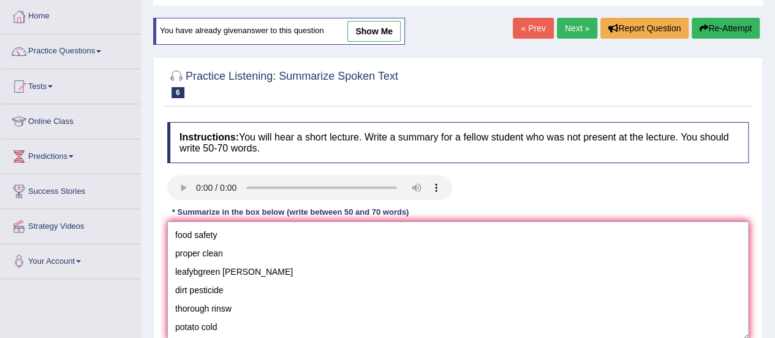
click at [175, 230] on textarea "food safety proper clean leafybgreen berry dirt pesticide thorough rinsw potato…" at bounding box center [458, 280] width 582 height 119
paste textarea "The speaker provided a comprehensive overview of [main topic], highlighting sev…"
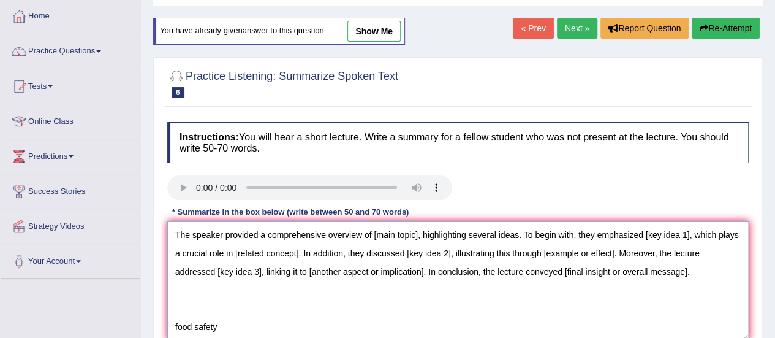
click at [420, 238] on textarea "The speaker provided a comprehensive overview of [main topic], highlighting sev…" at bounding box center [458, 280] width 582 height 119
click at [686, 234] on textarea "The speaker provided a comprehensive overview of food safety, highlighting seve…" at bounding box center [458, 280] width 582 height 119
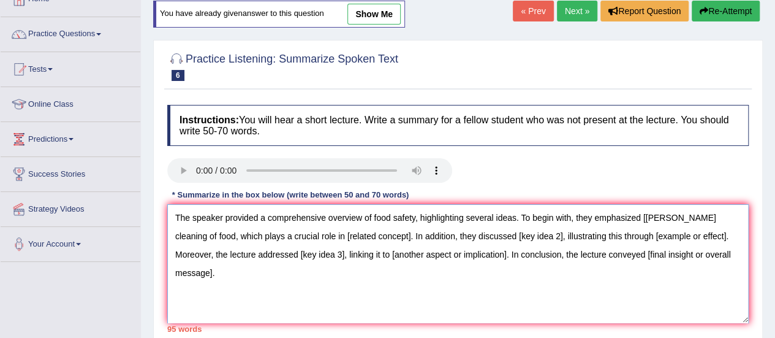
click at [346, 238] on textarea "The speaker provided a comprehensive overview of food safety, highlighting seve…" at bounding box center [458, 263] width 582 height 119
click at [536, 238] on textarea "The speaker provided a comprehensive overview of food safety, highlighting seve…" at bounding box center [458, 263] width 582 height 119
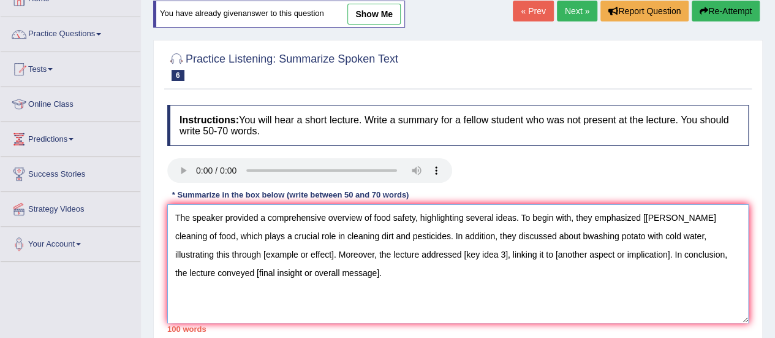
click at [525, 235] on textarea "The speaker provided a comprehensive overview of food safety, highlighting seve…" at bounding box center [458, 263] width 582 height 119
click at [246, 256] on textarea "The speaker provided a comprehensive overview of food safety, highlighting seve…" at bounding box center [458, 263] width 582 height 119
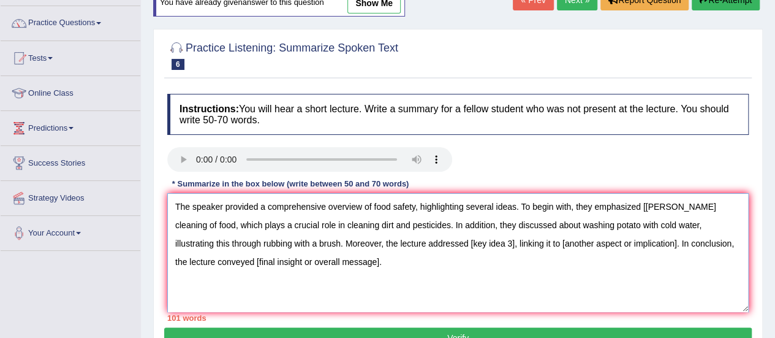
scroll to position [1, 0]
click at [424, 239] on textarea "The speaker provided a comprehensive overview of food safety, highlighting seve…" at bounding box center [458, 252] width 582 height 119
click at [601, 246] on textarea "The speaker provided a comprehensive overview of food safety, highlighting seve…" at bounding box center [458, 252] width 582 height 119
drag, startPoint x: 601, startPoint y: 246, endPoint x: 485, endPoint y: 247, distance: 115.8
click at [485, 247] on textarea "The speaker provided a comprehensive overview of food safety, highlighting seve…" at bounding box center [458, 252] width 582 height 119
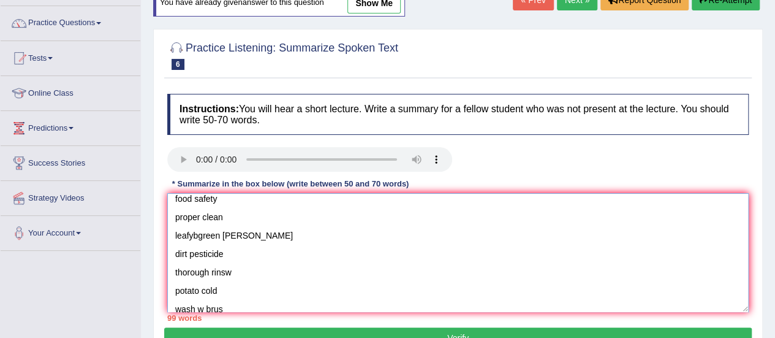
scroll to position [0, 0]
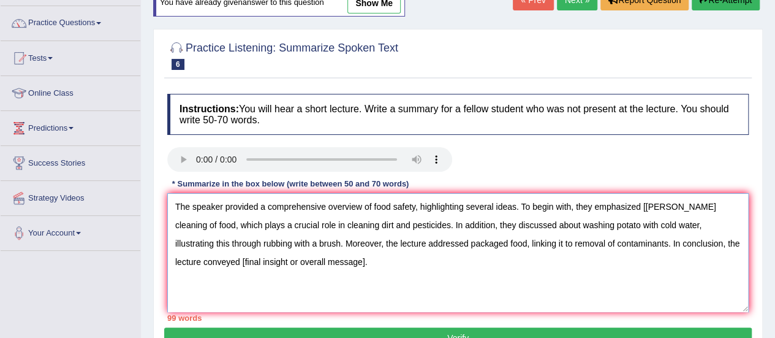
click at [311, 258] on textarea "The speaker provided a comprehensive overview of food safety, highlighting seve…" at bounding box center [458, 252] width 582 height 119
drag, startPoint x: 311, startPoint y: 258, endPoint x: 175, endPoint y: 259, distance: 136.7
click at [175, 259] on textarea "The speaker provided a comprehensive overview of food safety, highlighting seve…" at bounding box center [458, 252] width 582 height 119
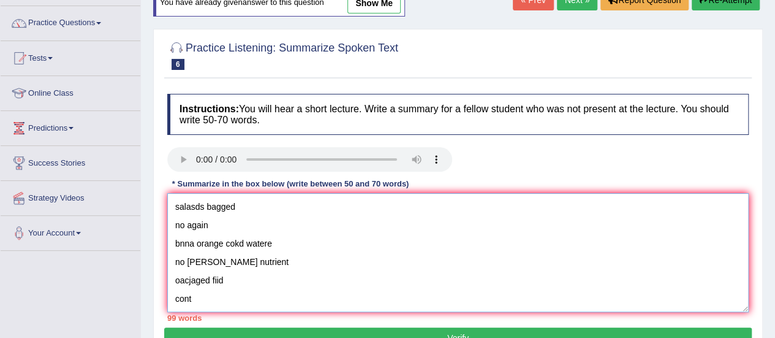
click at [243, 282] on textarea "The speaker provided a comprehensive overview of food safety, highlighting seve…" at bounding box center [458, 252] width 582 height 119
click at [239, 286] on textarea "The speaker provided a comprehensive overview of food safety, highlighting seve…" at bounding box center [458, 252] width 582 height 119
click at [218, 290] on textarea "The speaker provided a comprehensive overview of food safety, highlighting seve…" at bounding box center [458, 252] width 582 height 119
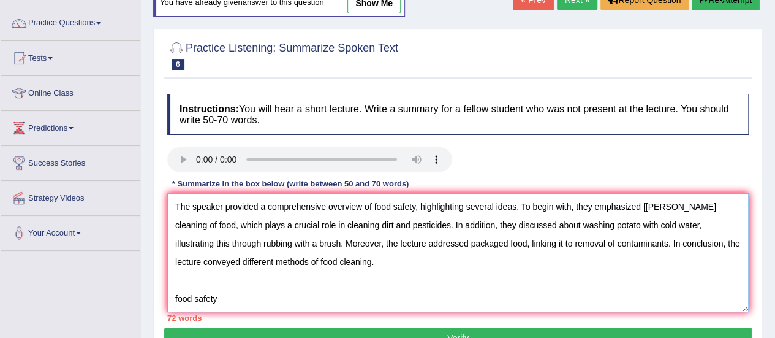
scroll to position [0, 0]
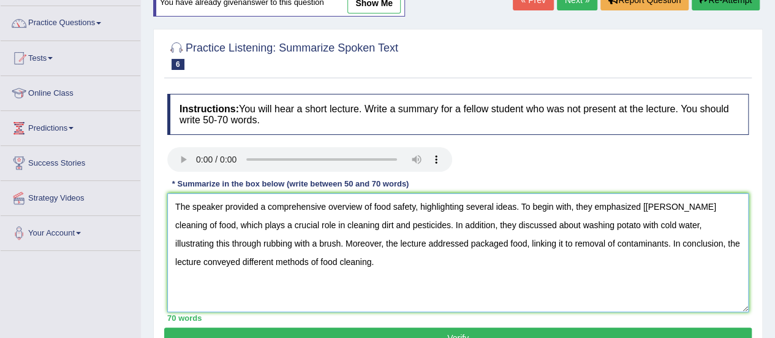
click at [648, 207] on textarea "The speaker provided a comprehensive overview of food safety, highlighting seve…" at bounding box center [458, 252] width 582 height 119
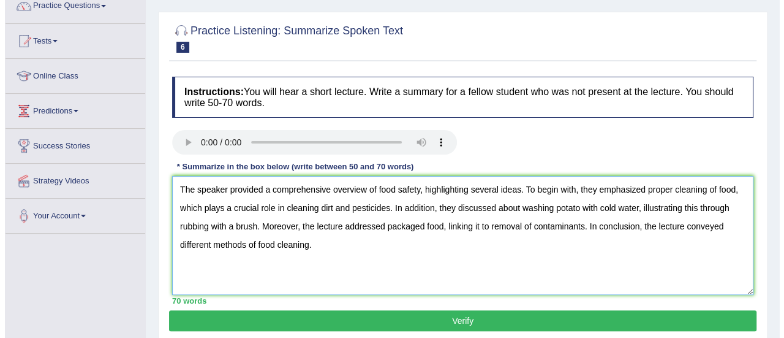
scroll to position [107, 0]
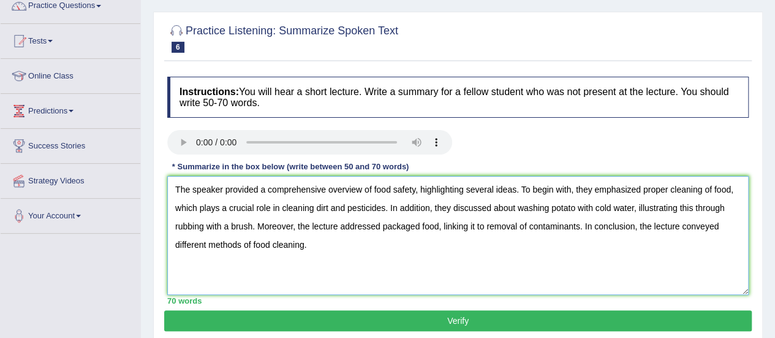
type textarea "The speaker provided a comprehensive overview of food safety, highlighting seve…"
click at [432, 314] on button "Verify" at bounding box center [458, 320] width 588 height 21
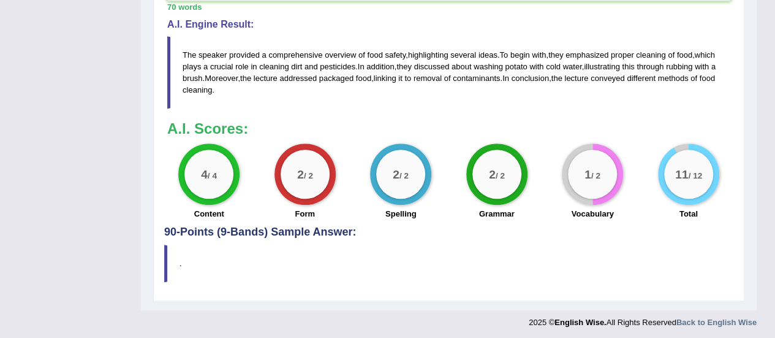
scroll to position [0, 0]
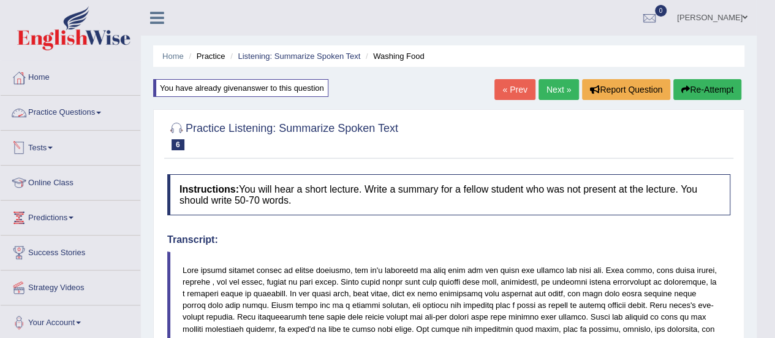
click at [75, 116] on link "Practice Questions" at bounding box center [71, 111] width 140 height 31
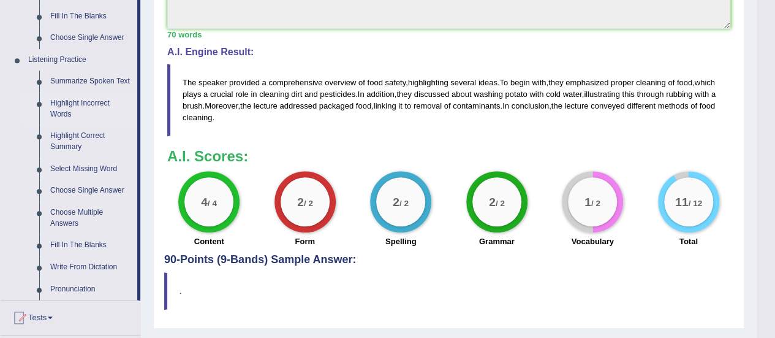
scroll to position [514, 0]
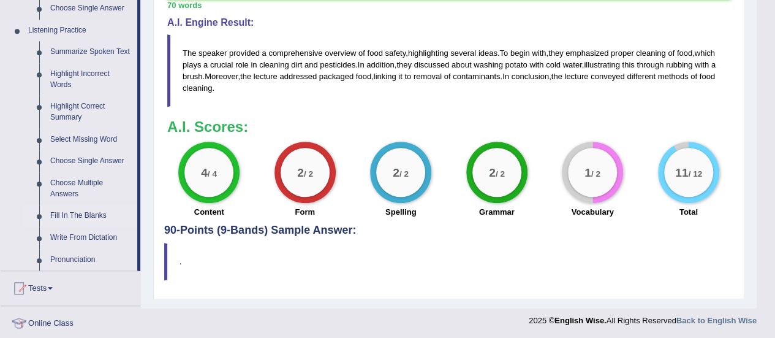
click at [89, 213] on link "Fill In The Blanks" at bounding box center [91, 216] width 93 height 22
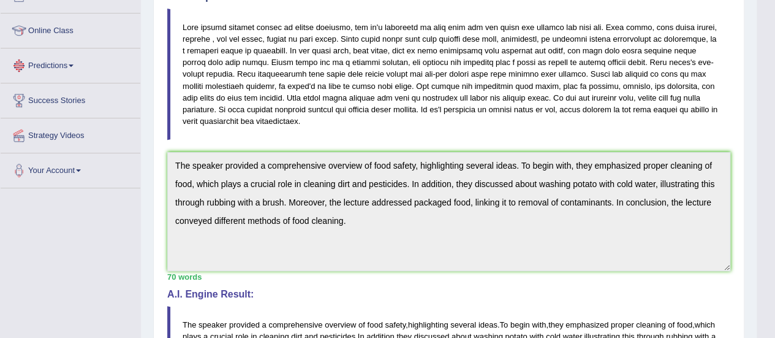
scroll to position [381, 0]
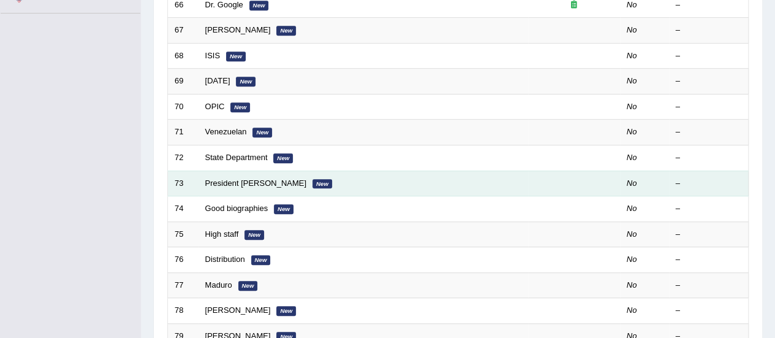
drag, startPoint x: 0, startPoint y: 0, endPoint x: 233, endPoint y: 173, distance: 290.4
click at [233, 173] on td "President [PERSON_NAME] New" at bounding box center [364, 183] width 330 height 26
click at [234, 182] on td "President [PERSON_NAME] New" at bounding box center [364, 183] width 330 height 26
click at [234, 182] on link "President [PERSON_NAME]" at bounding box center [255, 182] width 101 height 9
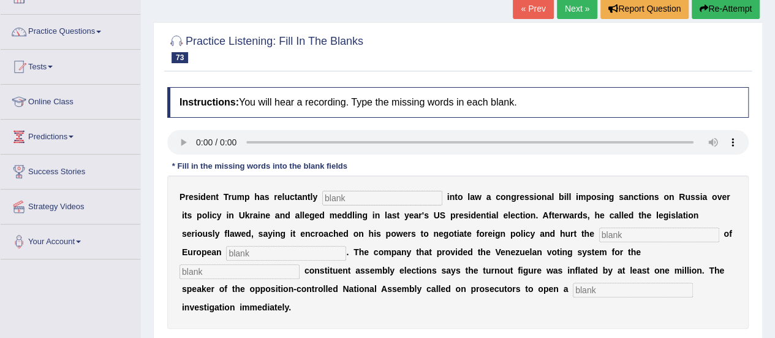
scroll to position [81, 0]
click at [368, 191] on input "text" at bounding box center [382, 198] width 120 height 15
type input "signed"
click at [623, 227] on input "text" at bounding box center [659, 234] width 120 height 15
type input "interest"
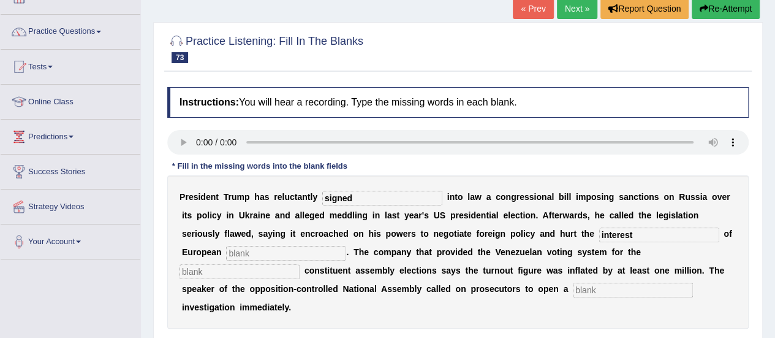
click at [308, 259] on input "text" at bounding box center [286, 253] width 120 height 15
type input "alliance"
click at [235, 270] on input "text" at bounding box center [240, 271] width 120 height 15
type input "controversial"
click at [591, 292] on input "text" at bounding box center [633, 290] width 120 height 15
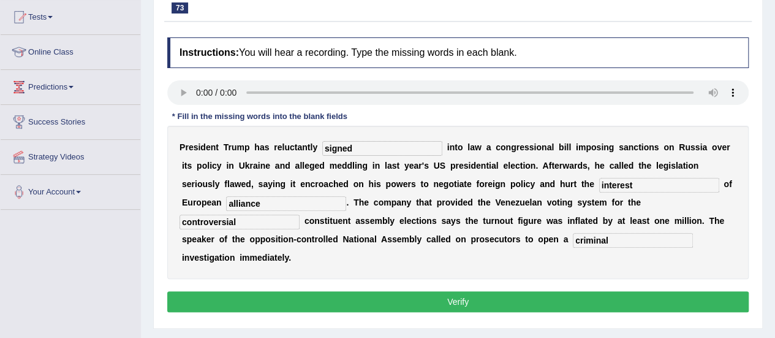
scroll to position [131, 0]
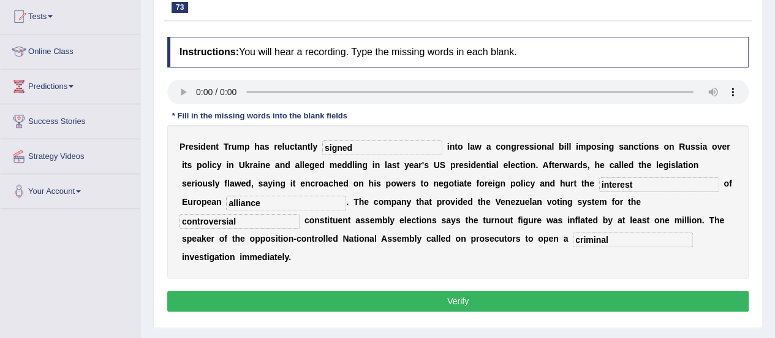
type input "criminal"
click at [579, 302] on button "Verify" at bounding box center [458, 300] width 582 height 21
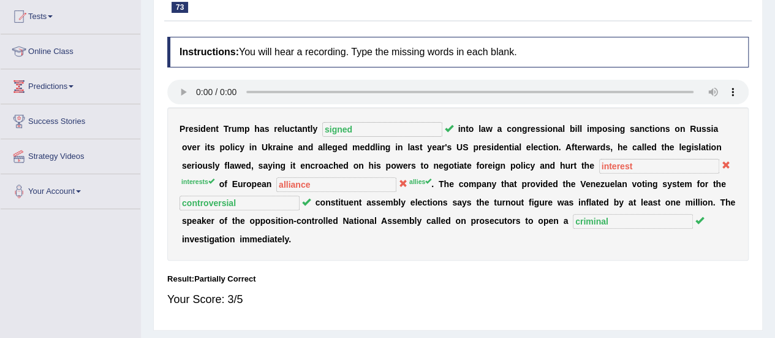
scroll to position [0, 0]
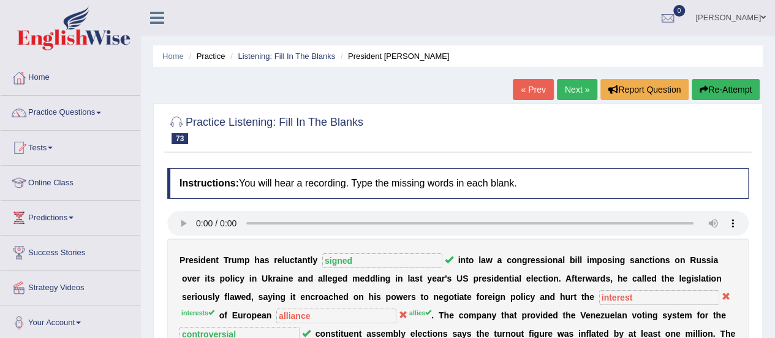
click at [580, 86] on link "Next »" at bounding box center [577, 89] width 40 height 21
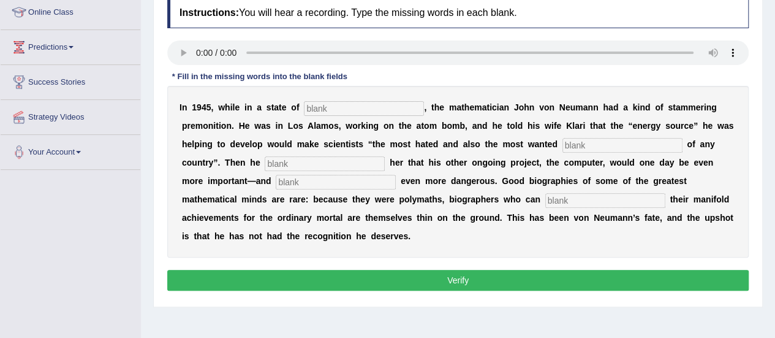
click at [332, 111] on input "text" at bounding box center [364, 108] width 120 height 15
type input "exhausting"
click at [581, 140] on input "text" at bounding box center [623, 145] width 120 height 15
type input "citizen"
click at [346, 161] on input "text" at bounding box center [325, 163] width 120 height 15
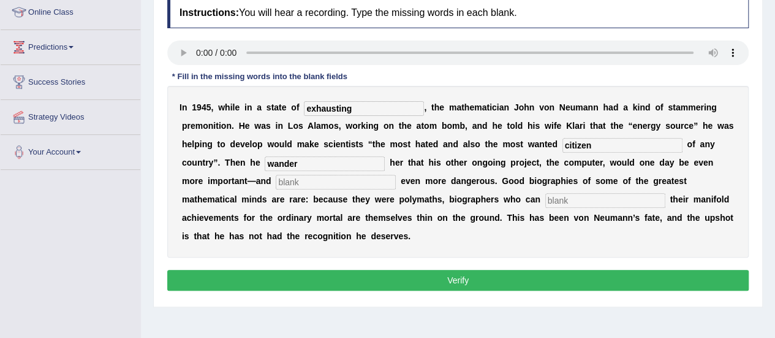
type input "wander"
click at [331, 182] on input "text" at bounding box center [336, 182] width 120 height 15
click at [578, 205] on input "text" at bounding box center [605, 200] width 120 height 15
type input "interpret"
click at [346, 178] on input "text" at bounding box center [336, 182] width 120 height 15
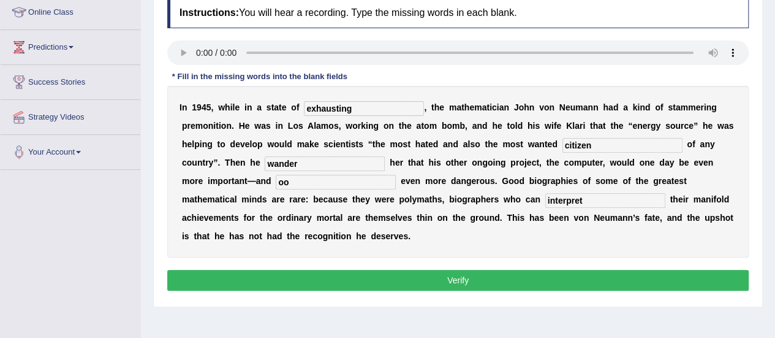
type input "o"
type input "potentially"
click at [576, 197] on input "interpret" at bounding box center [605, 200] width 120 height 15
click at [569, 197] on input "informed" at bounding box center [605, 200] width 120 height 15
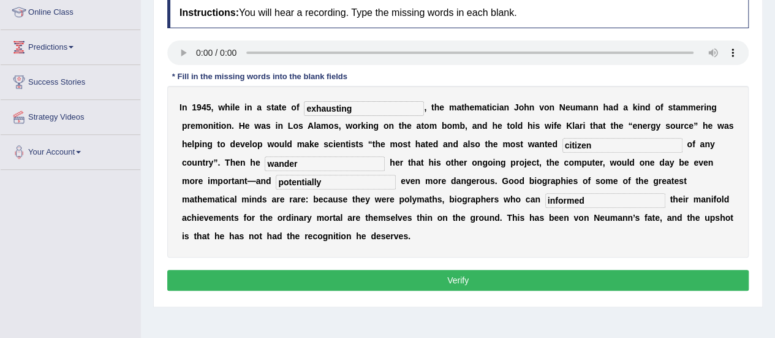
click at [569, 197] on input "informed" at bounding box center [605, 200] width 120 height 15
type input "informed"
click at [279, 157] on input "wander" at bounding box center [325, 163] width 120 height 15
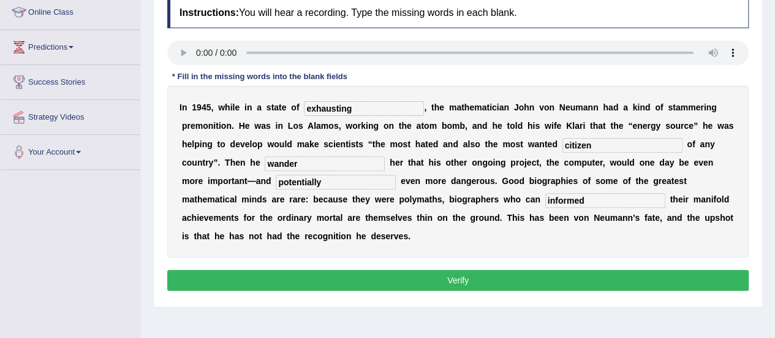
click at [279, 157] on input "wander" at bounding box center [325, 163] width 120 height 15
paste input "informed"
type input "informed"
click at [561, 200] on input "informed" at bounding box center [605, 200] width 120 height 15
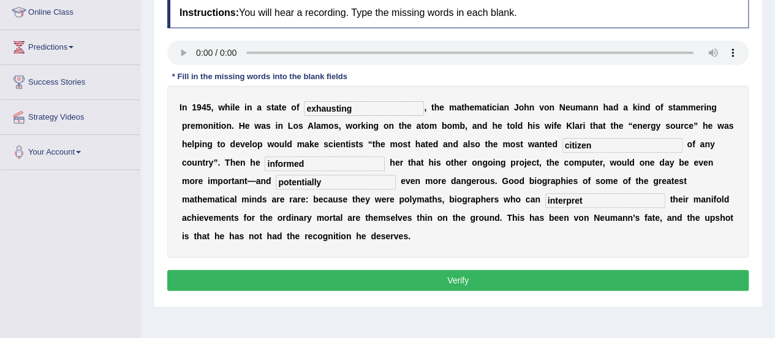
type input "interpret"
click at [441, 285] on button "Verify" at bounding box center [458, 280] width 582 height 21
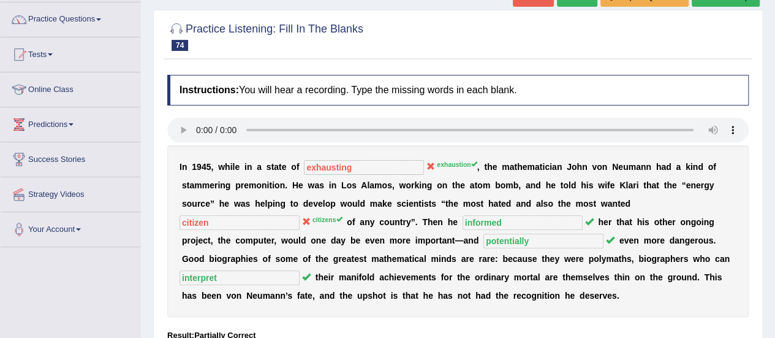
scroll to position [89, 0]
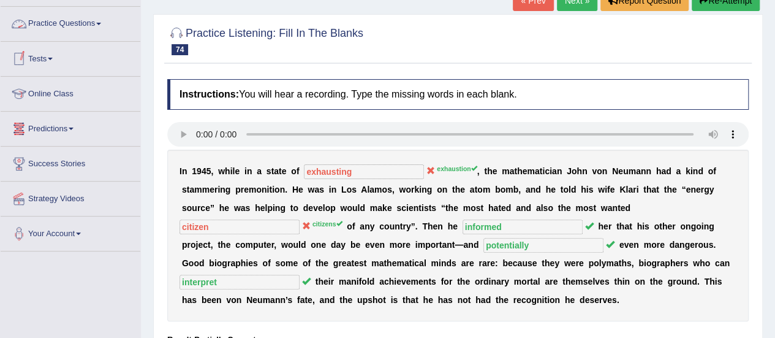
click at [67, 25] on link "Practice Questions" at bounding box center [71, 22] width 140 height 31
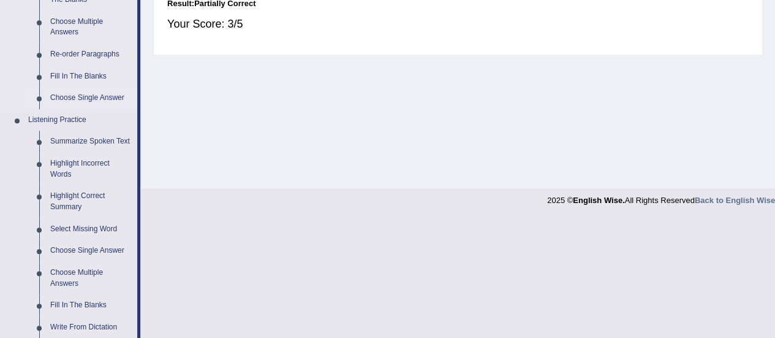
scroll to position [425, 0]
click at [63, 159] on link "Highlight Incorrect Words" at bounding box center [91, 168] width 93 height 32
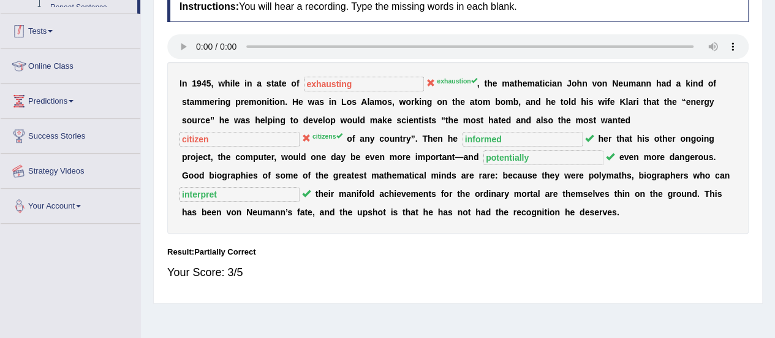
scroll to position [267, 0]
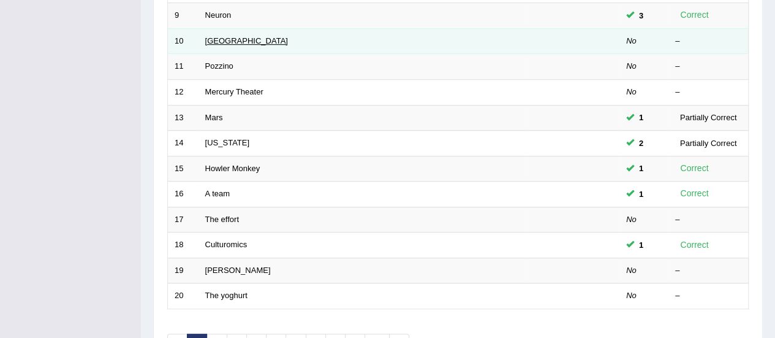
click at [206, 41] on link "[GEOGRAPHIC_DATA]" at bounding box center [246, 40] width 83 height 9
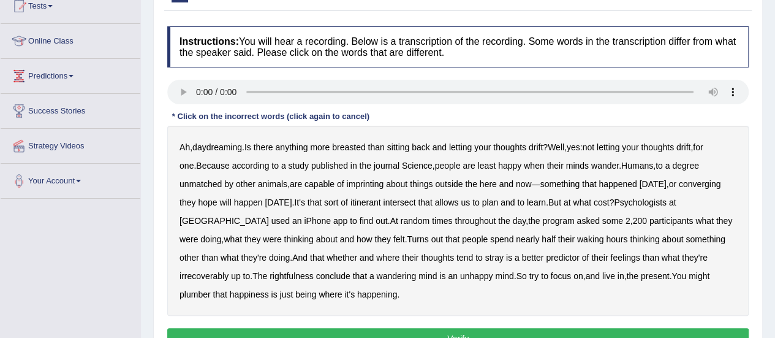
click at [346, 183] on b "imprinting" at bounding box center [364, 184] width 37 height 10
click at [347, 148] on b "breasted" at bounding box center [348, 147] width 33 height 10
click at [679, 182] on b "converging" at bounding box center [700, 184] width 42 height 10
click at [383, 202] on b "intersect" at bounding box center [399, 202] width 32 height 10
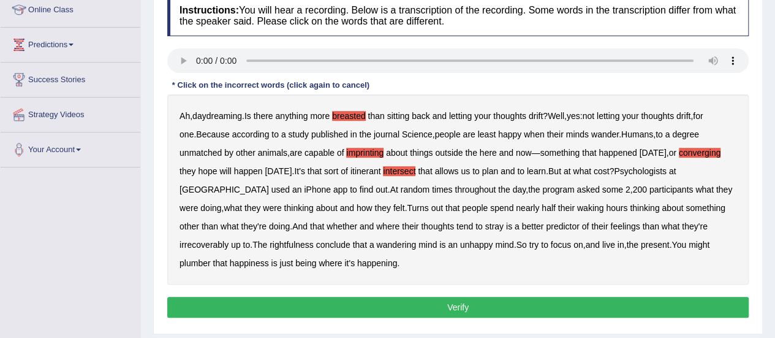
scroll to position [173, 0]
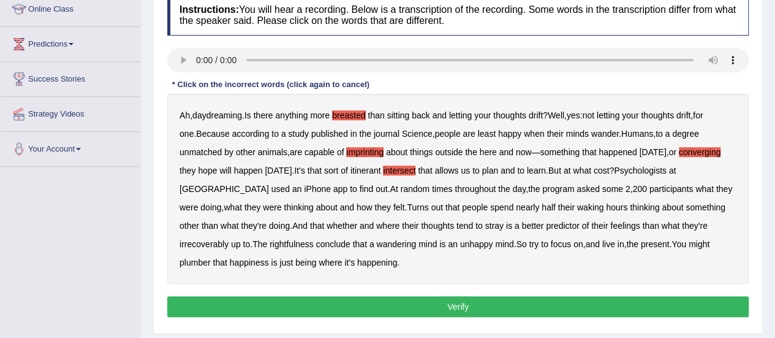
click at [229, 239] on b "irrecoverably" at bounding box center [204, 244] width 49 height 10
click at [270, 244] on b "rightfulness" at bounding box center [292, 244] width 44 height 10
click at [211, 257] on b "plumber" at bounding box center [195, 262] width 31 height 10
click at [512, 308] on button "Verify" at bounding box center [458, 306] width 582 height 21
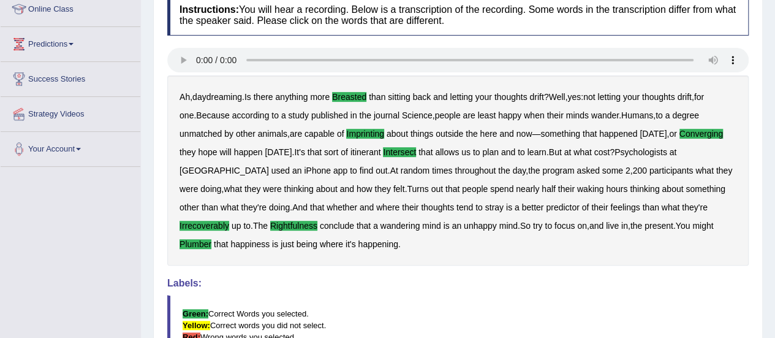
scroll to position [0, 0]
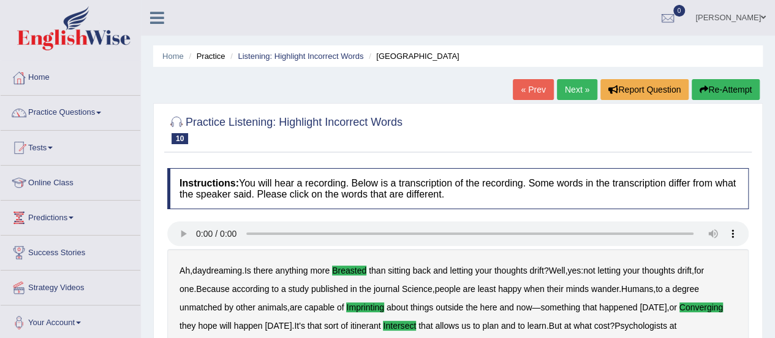
click at [582, 84] on link "Next »" at bounding box center [577, 89] width 40 height 21
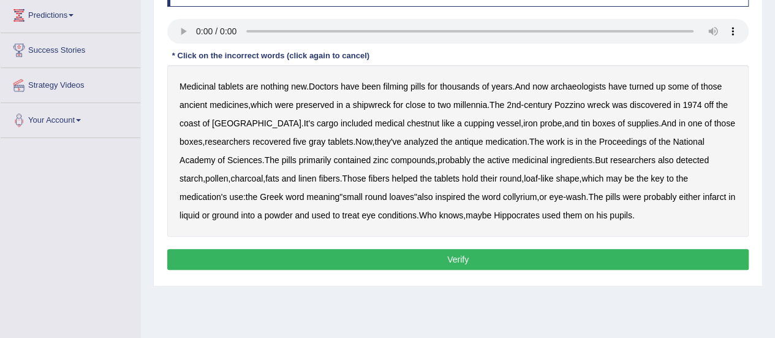
click at [411, 86] on div "Medicinal tablets are nothing new . Doctors have been filming pills for thousan…" at bounding box center [458, 151] width 582 height 172
click at [383, 84] on div "Medicinal tablets are nothing new . Doctors have been filming pills for thousan…" at bounding box center [458, 151] width 582 height 172
click at [391, 84] on b "filming" at bounding box center [395, 87] width 25 height 10
click at [407, 121] on b "chestnut" at bounding box center [423, 123] width 32 height 10
click at [703, 199] on b "infarct" at bounding box center [714, 197] width 23 height 10
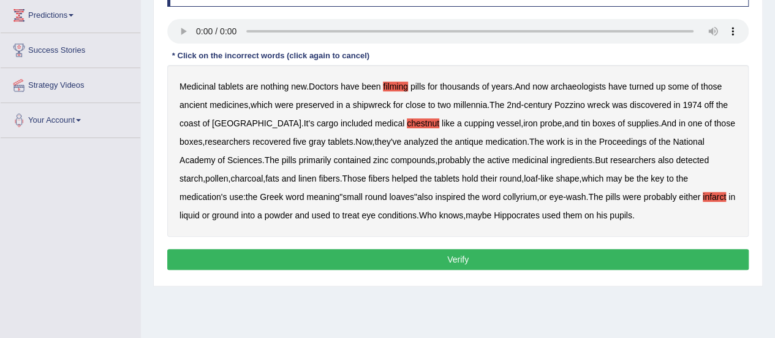
click at [392, 255] on button "Verify" at bounding box center [458, 259] width 582 height 21
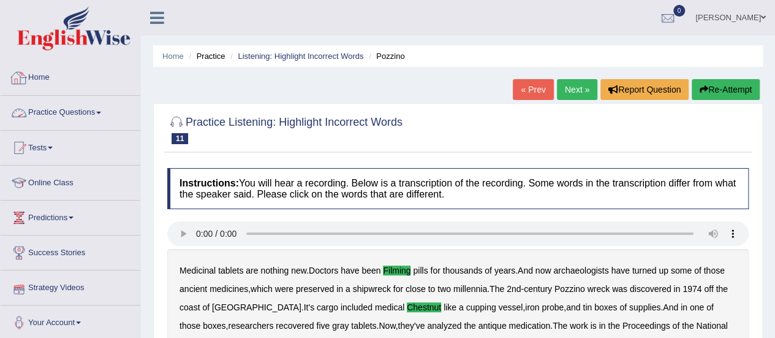
click at [67, 122] on link "Practice Questions" at bounding box center [71, 111] width 140 height 31
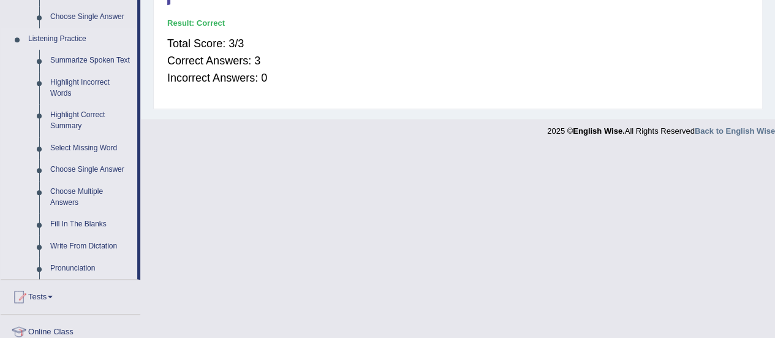
scroll to position [509, 0]
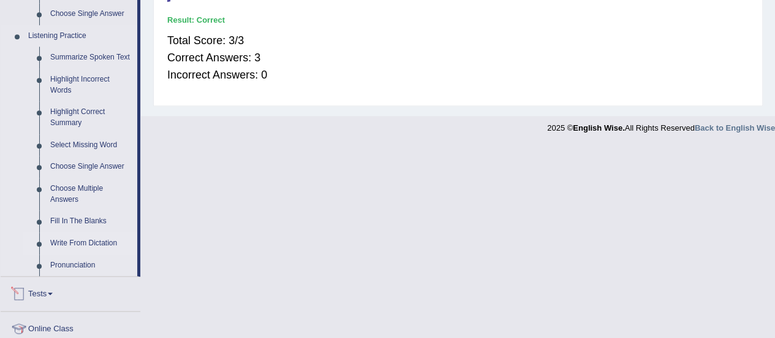
click at [73, 241] on link "Write From Dictation" at bounding box center [91, 243] width 93 height 22
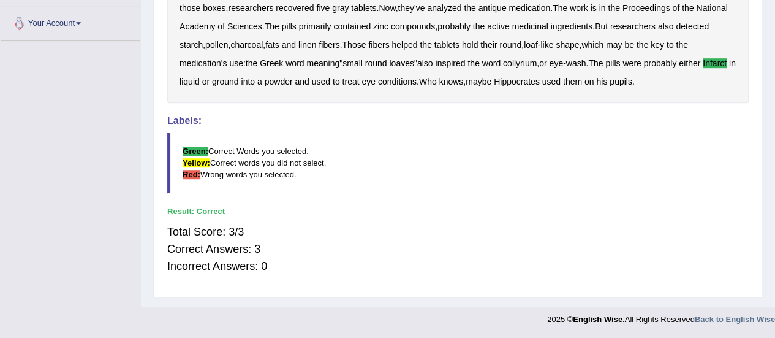
scroll to position [190, 0]
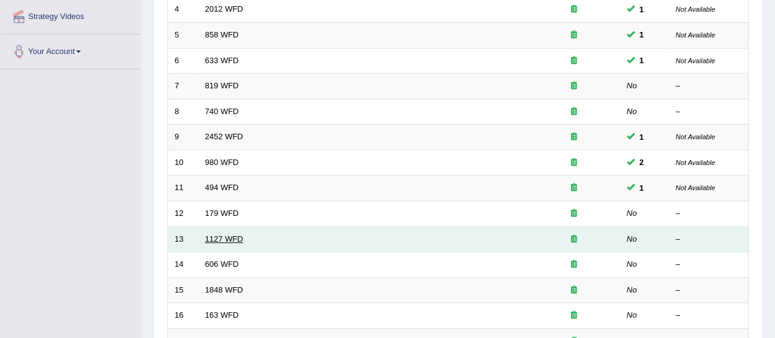
click at [211, 234] on link "1127 WFD" at bounding box center [224, 238] width 38 height 9
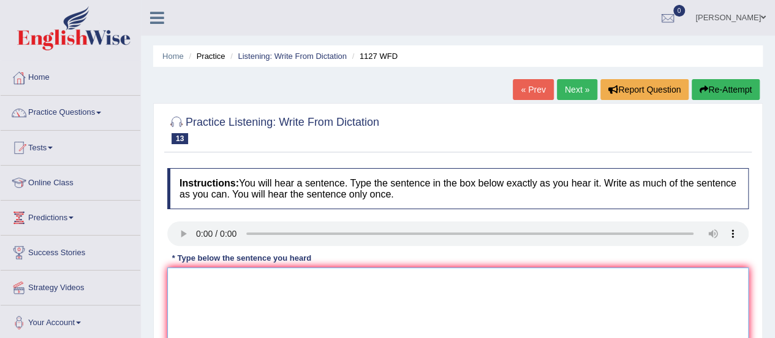
click at [254, 290] on textarea at bounding box center [458, 326] width 582 height 119
paste textarea "A university degree is required to enter into many professions"
click at [338, 280] on textarea "A university degree is required to enter into many professions" at bounding box center [458, 326] width 582 height 119
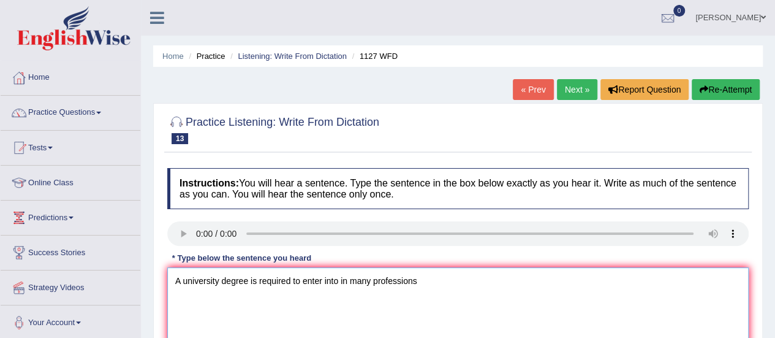
drag, startPoint x: 295, startPoint y: 284, endPoint x: 289, endPoint y: 280, distance: 7.1
click at [289, 280] on textarea "A university degree is required to enter into in many professions" at bounding box center [458, 326] width 582 height 119
click at [256, 281] on textarea "A university degree is required requirment to enter into in many professions" at bounding box center [458, 326] width 582 height 119
click at [469, 283] on textarea "A university degree is a required requirment to enter into in many professions" at bounding box center [458, 326] width 582 height 119
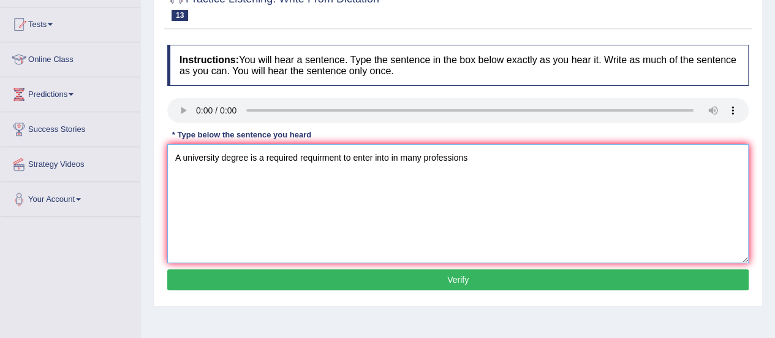
scroll to position [148, 0]
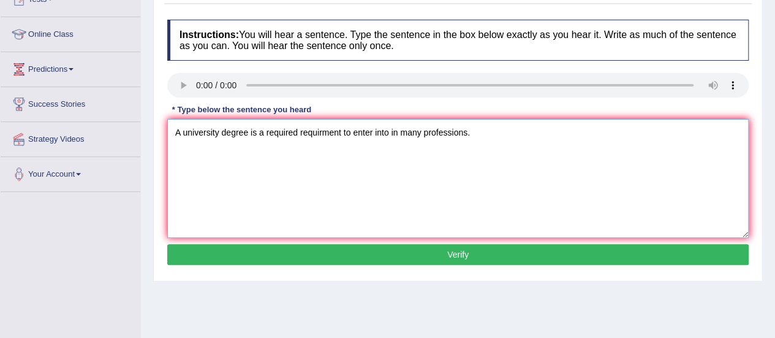
type textarea "A university degree is a required requirment to enter into in many professions."
click at [444, 253] on button "Verify" at bounding box center [458, 254] width 582 height 21
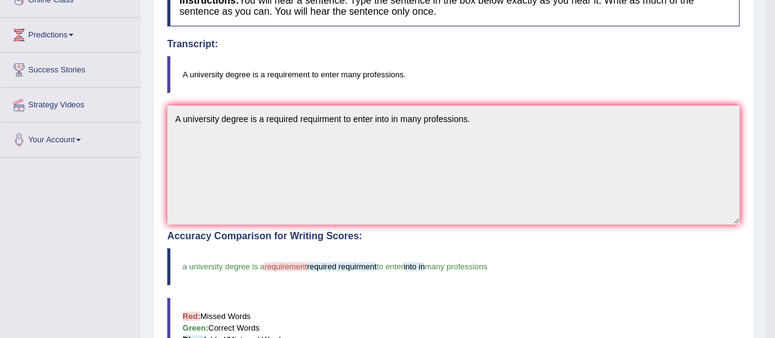
scroll to position [0, 0]
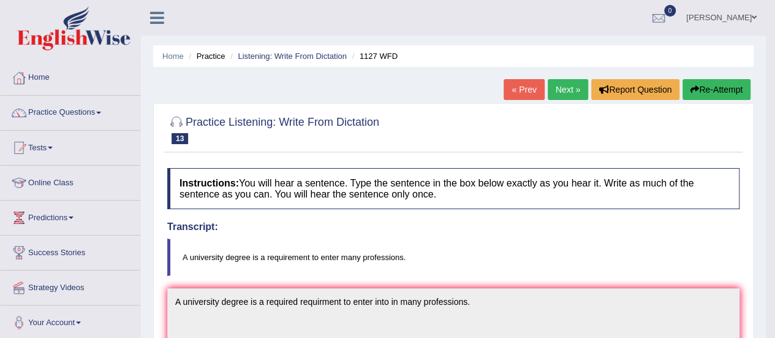
click at [556, 88] on link "Next »" at bounding box center [568, 89] width 40 height 21
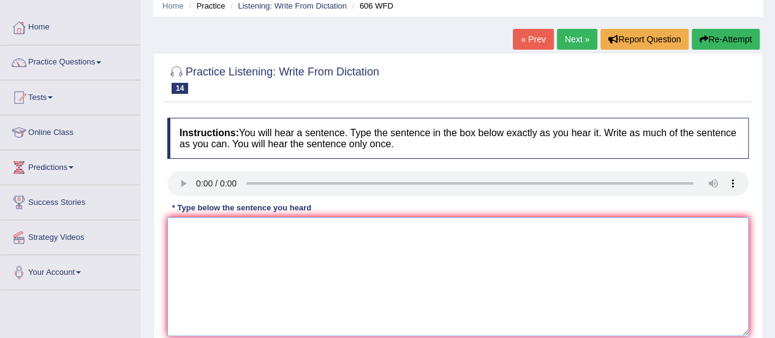
click at [295, 236] on textarea at bounding box center [458, 276] width 582 height 119
paste textarea "language and literature in ancient greece."
click at [175, 230] on textarea "language and literature in ancient greece." at bounding box center [458, 276] width 582 height 119
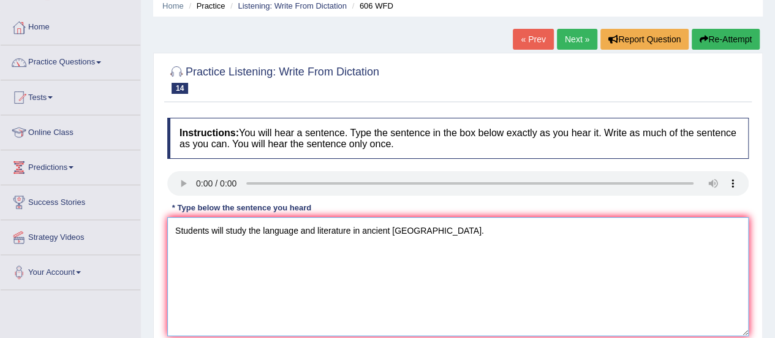
click at [397, 237] on textarea "Students will study the language and literature in ancient greece." at bounding box center [458, 276] width 582 height 119
click at [352, 231] on textarea "Students will study the language and literature in ancient Greece." at bounding box center [458, 276] width 582 height 119
click at [223, 232] on textarea "Students will study the language and literature of in ancient Greece." at bounding box center [458, 276] width 582 height 119
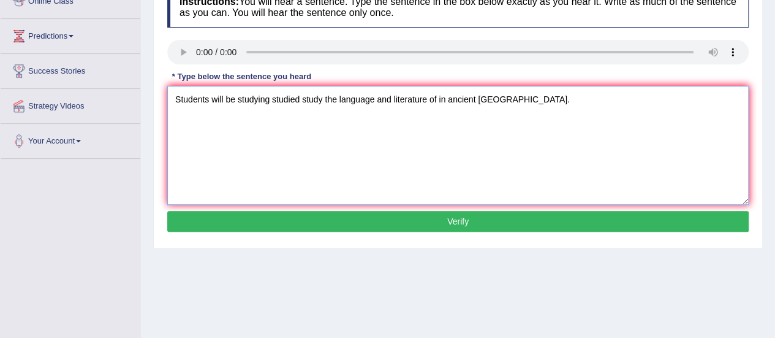
type textarea "Students will be studying studied study the language and literature of in ancie…"
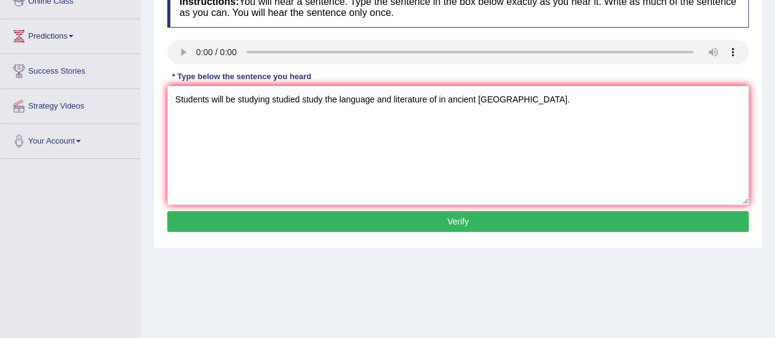
click at [378, 230] on div "Instructions: You will hear a sentence. Type the sentence in the box below exac…" at bounding box center [458, 110] width 588 height 261
click at [384, 226] on button "Verify" at bounding box center [458, 221] width 582 height 21
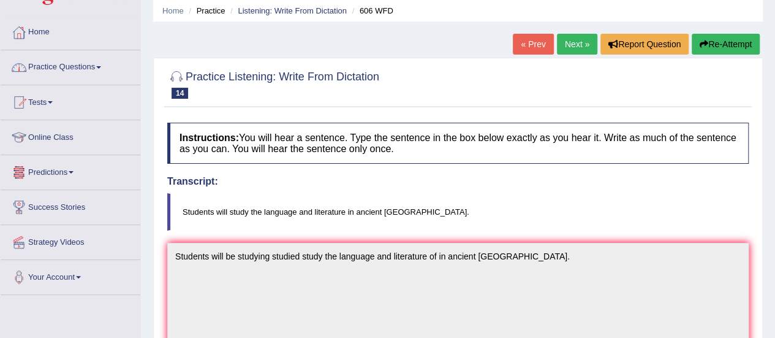
scroll to position [0, 0]
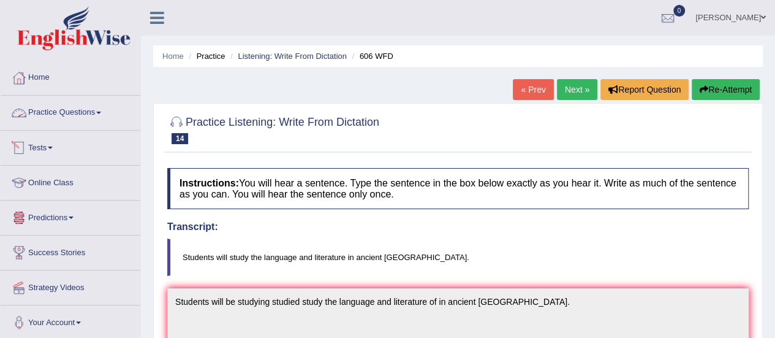
click at [69, 108] on link "Practice Questions" at bounding box center [71, 111] width 140 height 31
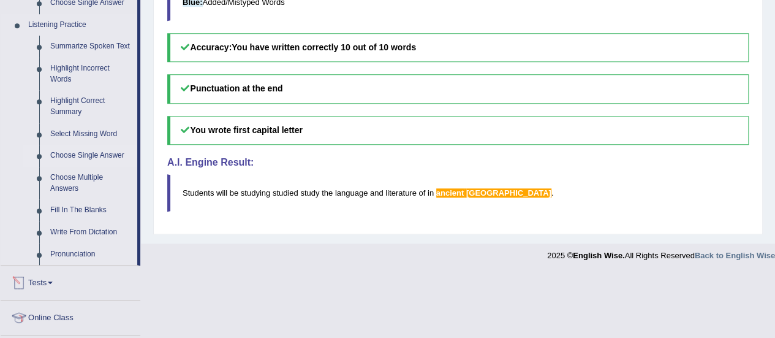
scroll to position [519, 0]
click at [74, 156] on link "Choose Single Answer" at bounding box center [91, 156] width 93 height 22
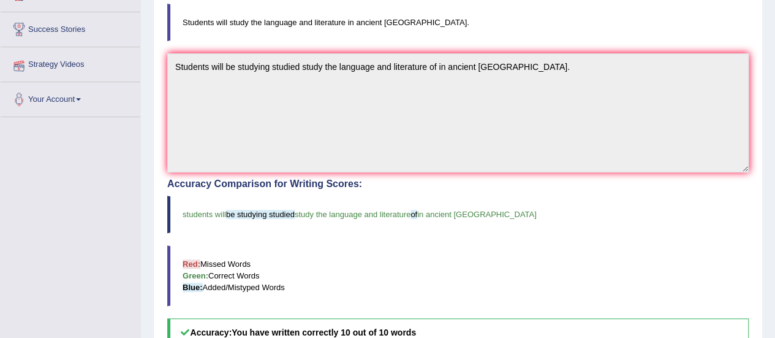
scroll to position [240, 0]
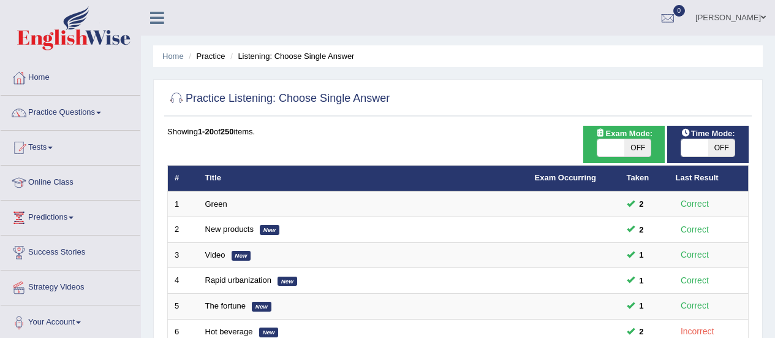
scroll to position [229, 0]
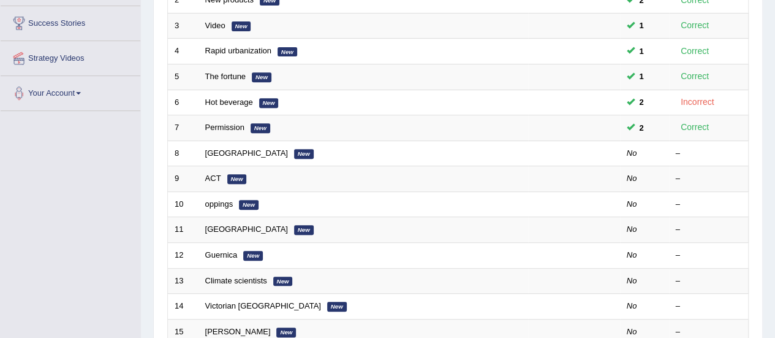
click at [213, 140] on td "Mauritius New" at bounding box center [364, 153] width 330 height 26
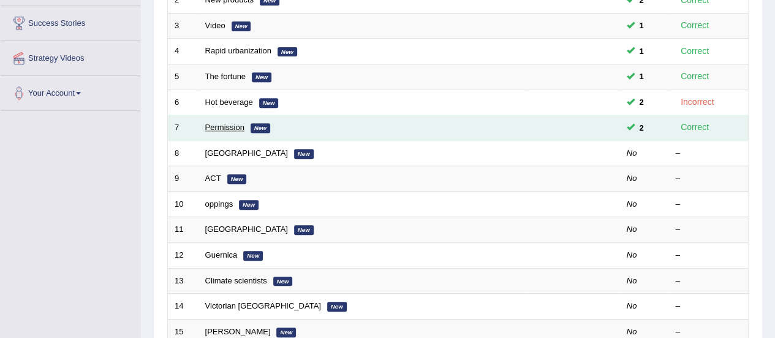
click at [221, 124] on link "Permission" at bounding box center [224, 127] width 39 height 9
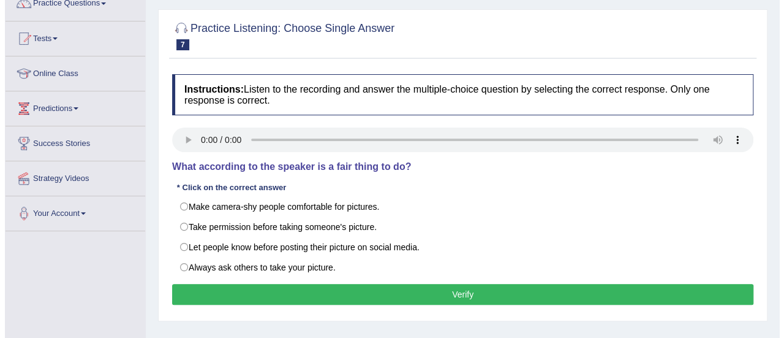
scroll to position [109, 0]
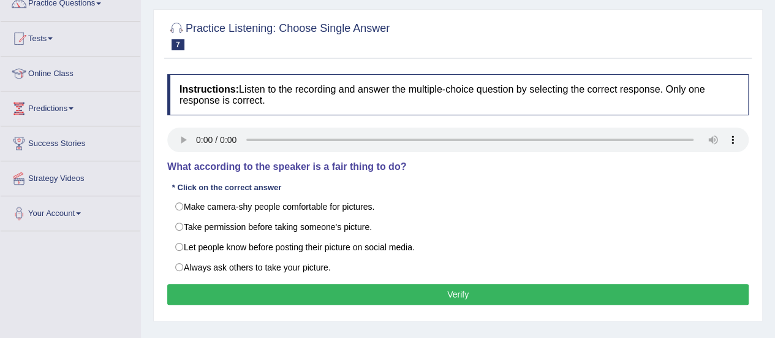
click at [133, 253] on div "Toggle navigation Home Practice Questions Speaking Practice Read Aloud Repeat S…" at bounding box center [387, 209] width 775 height 637
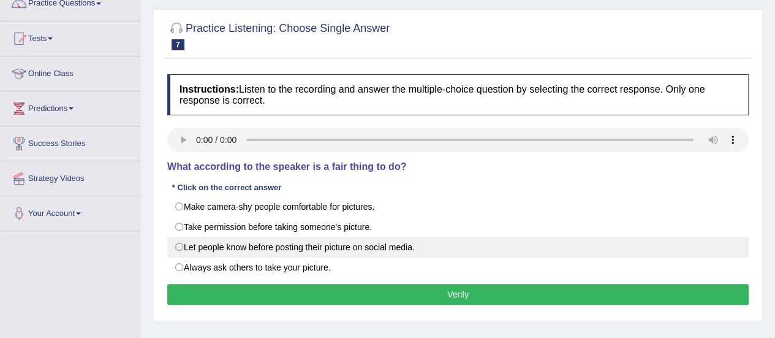
click at [236, 241] on label "Let people know before posting their picture on social media." at bounding box center [458, 247] width 582 height 21
radio input "true"
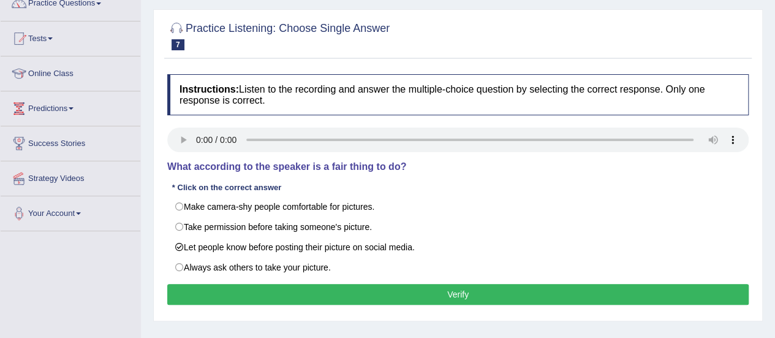
click at [308, 275] on div "Instructions: Listen to the recording and answer the multiple-choice question b…" at bounding box center [458, 191] width 588 height 246
click at [312, 279] on div "Instructions: Listen to the recording and answer the multiple-choice question b…" at bounding box center [458, 191] width 588 height 246
click at [344, 284] on button "Verify" at bounding box center [458, 294] width 582 height 21
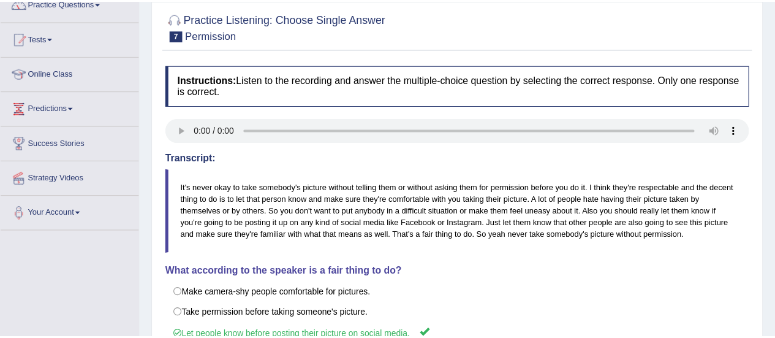
scroll to position [168, 0]
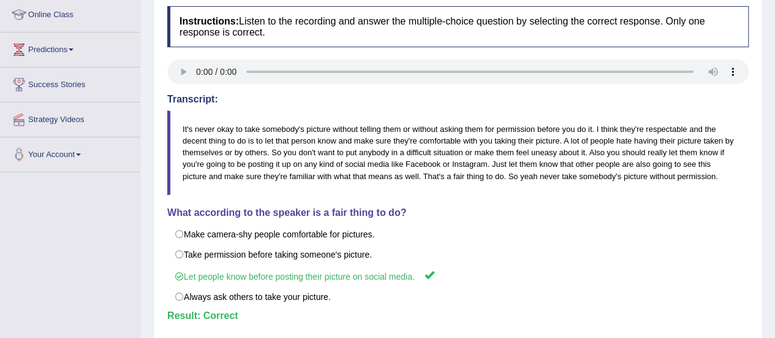
click at [373, 158] on blockquote "It's never okay to take somebody's picture without telling them or without aski…" at bounding box center [458, 152] width 582 height 85
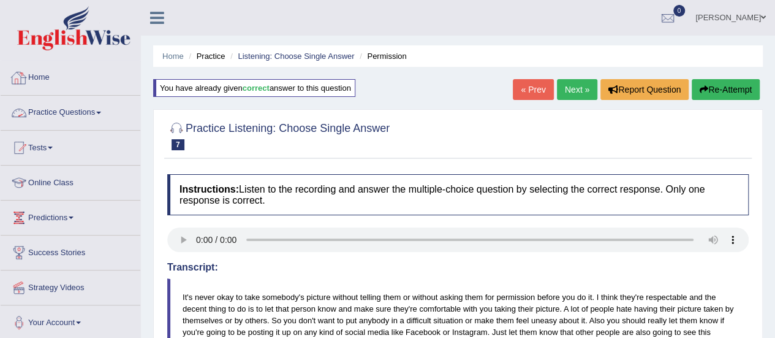
click at [74, 107] on link "Practice Questions" at bounding box center [71, 111] width 140 height 31
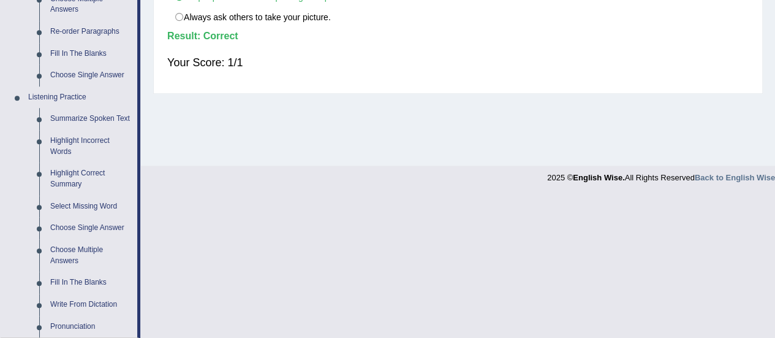
scroll to position [494, 0]
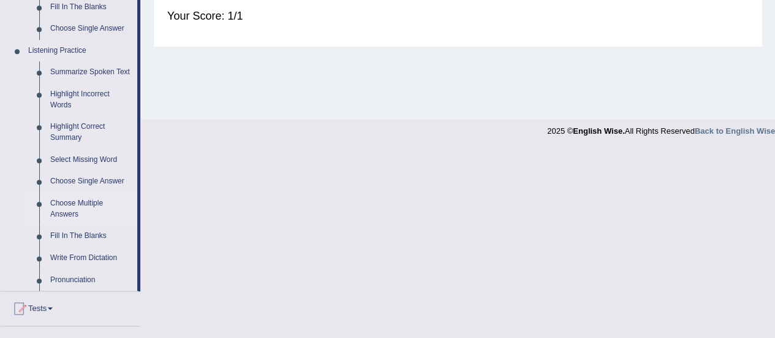
click at [67, 213] on link "Choose Multiple Answers" at bounding box center [91, 208] width 93 height 32
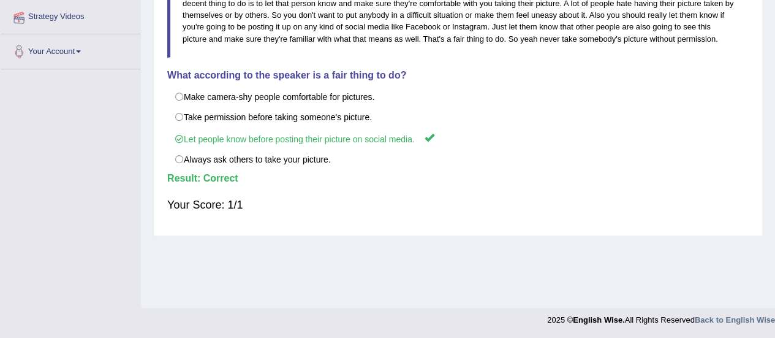
scroll to position [232, 0]
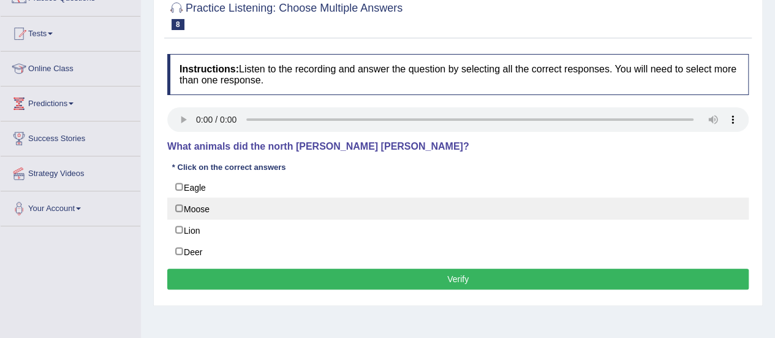
click at [198, 208] on label "Moose" at bounding box center [458, 208] width 582 height 22
checkbox input "true"
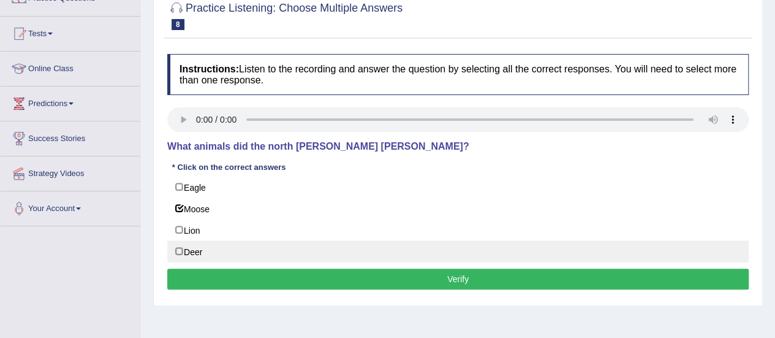
click at [215, 256] on label "Deer" at bounding box center [458, 251] width 582 height 22
checkbox input "true"
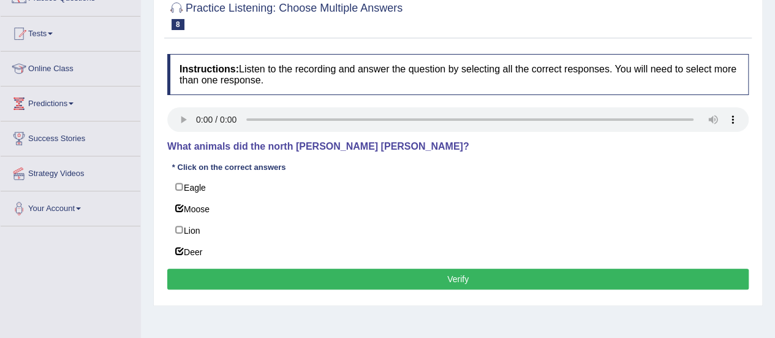
click at [265, 264] on div "Instructions: Listen to the recording and answer the question by selecting all …" at bounding box center [458, 173] width 588 height 251
click at [283, 268] on button "Verify" at bounding box center [458, 278] width 582 height 21
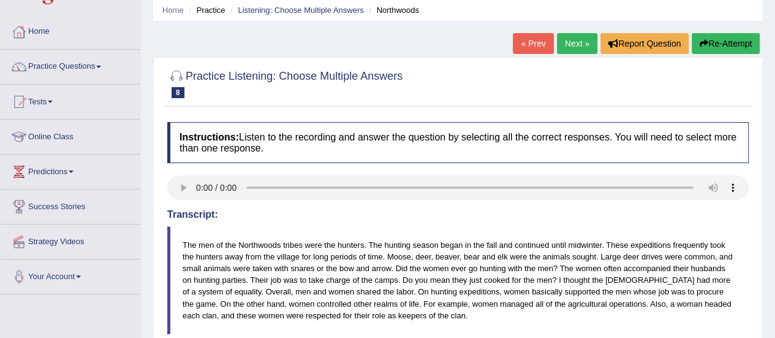
scroll to position [45, 0]
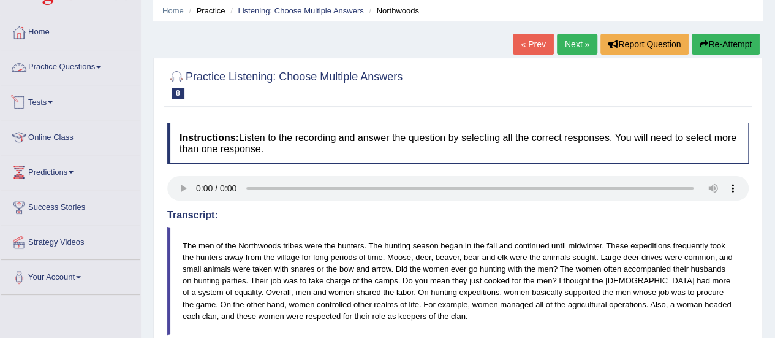
click at [85, 66] on link "Practice Questions" at bounding box center [71, 65] width 140 height 31
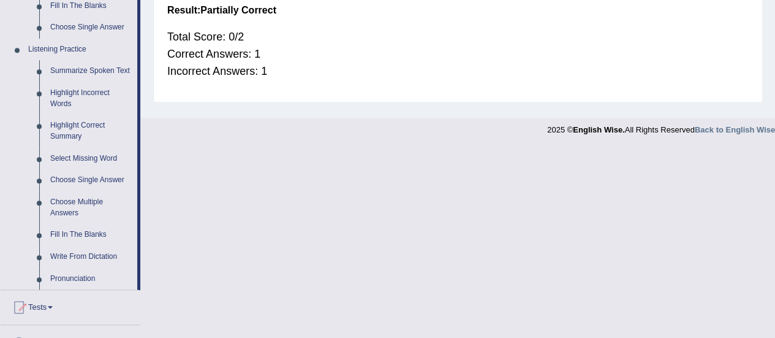
scroll to position [497, 0]
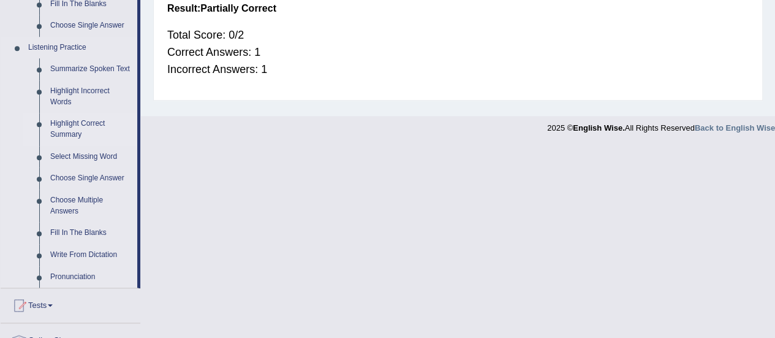
click at [66, 127] on link "Highlight Correct Summary" at bounding box center [91, 129] width 93 height 32
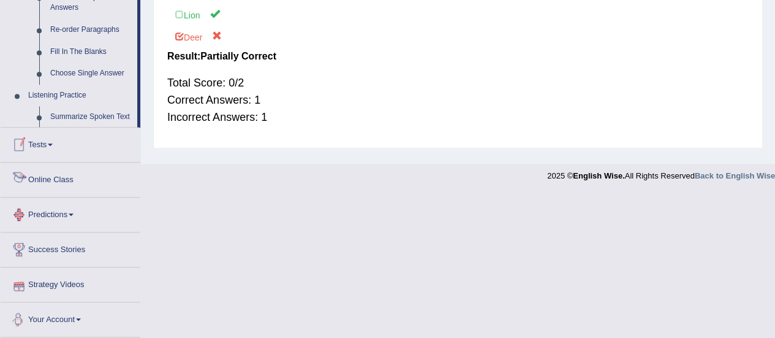
scroll to position [582, 0]
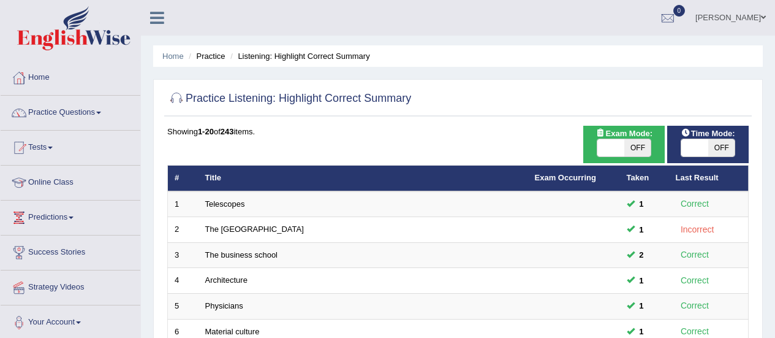
scroll to position [227, 0]
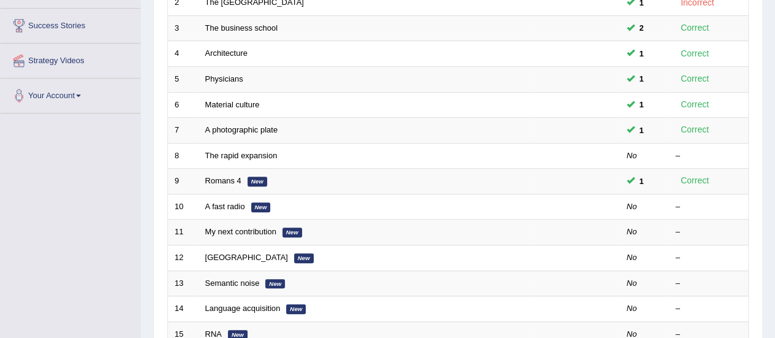
click at [224, 151] on link "The rapid expansion" at bounding box center [241, 155] width 72 height 9
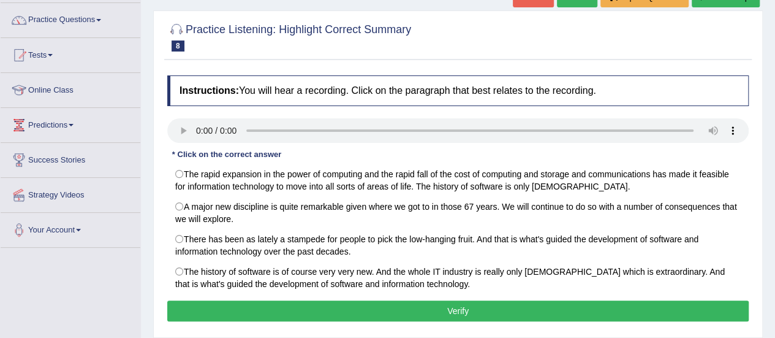
click at [438, 149] on div "Instructions: You will hear a recording. Click on the paragraph that best relat…" at bounding box center [458, 200] width 588 height 262
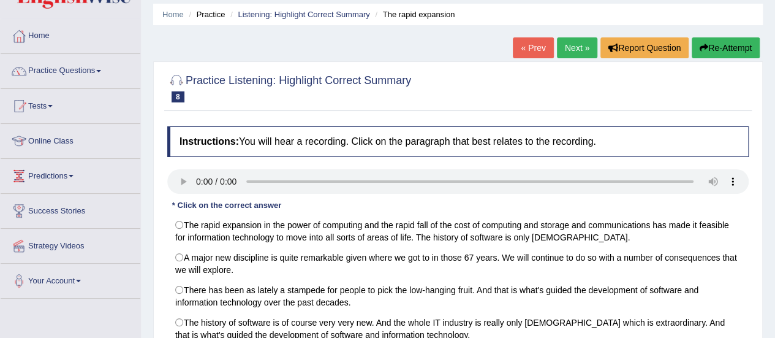
scroll to position [40, 0]
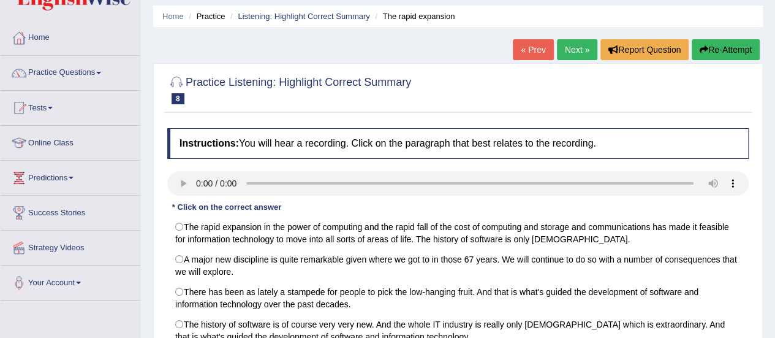
click at [580, 47] on link "Next »" at bounding box center [577, 49] width 40 height 21
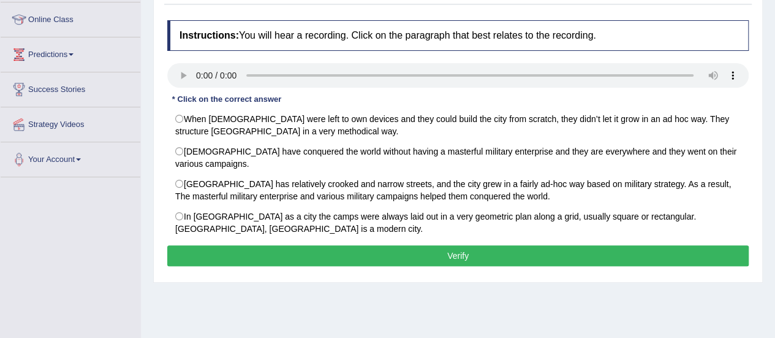
scroll to position [164, 0]
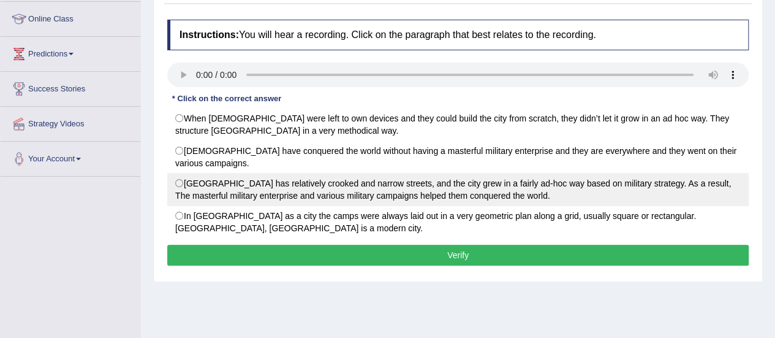
click at [268, 199] on label "Rome City has relatively crooked and narrow streets, and the city grew in a fai…" at bounding box center [458, 189] width 582 height 33
radio input "true"
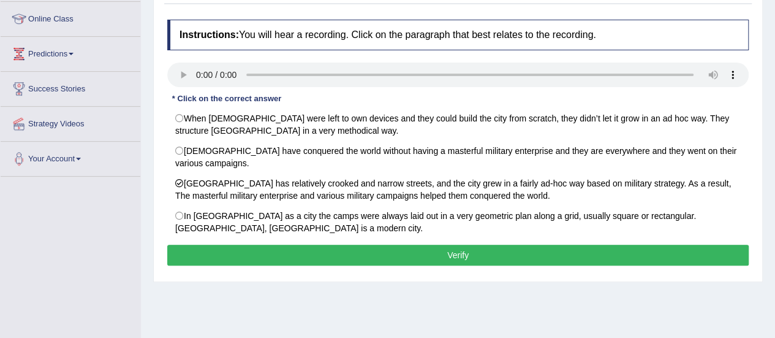
click at [327, 248] on button "Verify" at bounding box center [458, 255] width 582 height 21
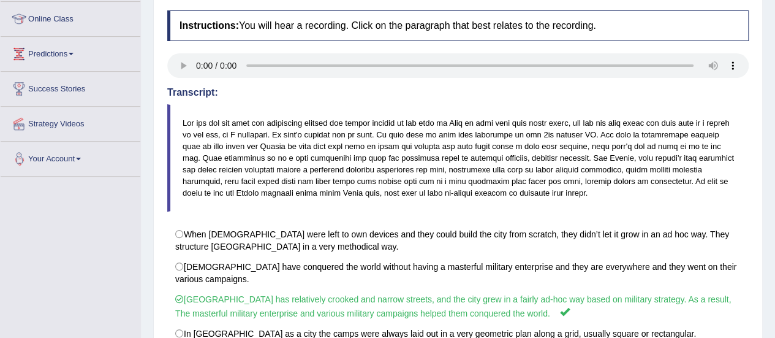
scroll to position [0, 0]
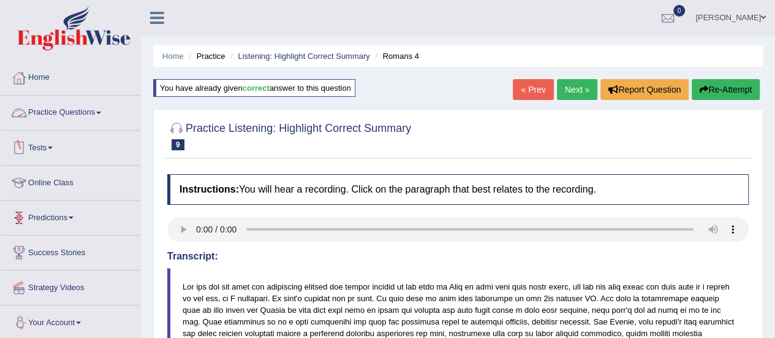
click at [88, 104] on link "Practice Questions" at bounding box center [71, 111] width 140 height 31
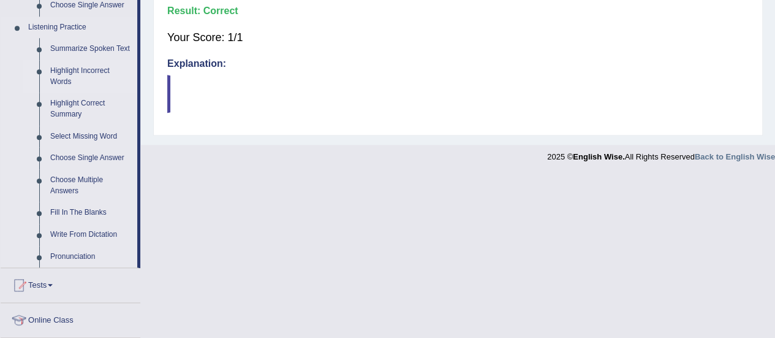
scroll to position [532, 0]
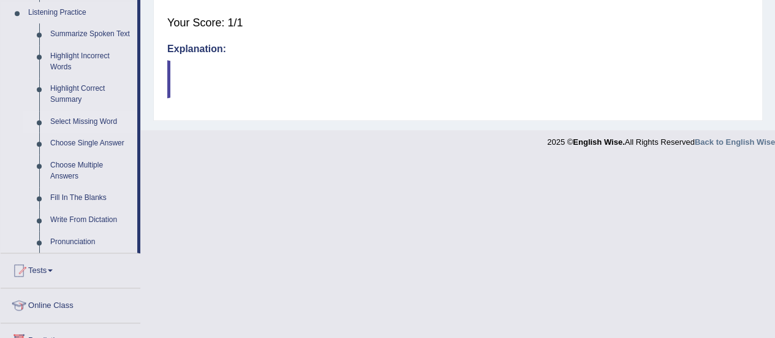
click at [55, 121] on link "Select Missing Word" at bounding box center [91, 122] width 93 height 22
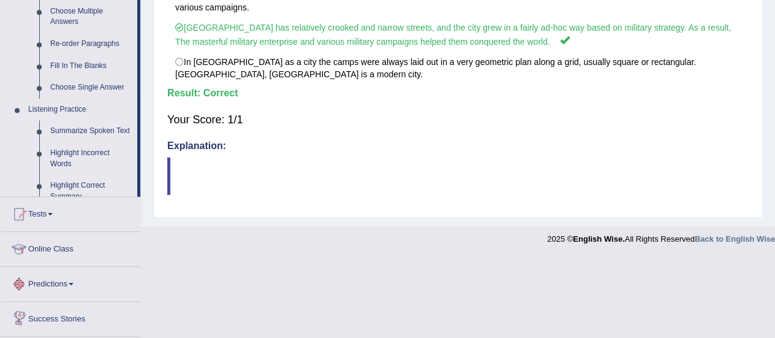
scroll to position [572, 0]
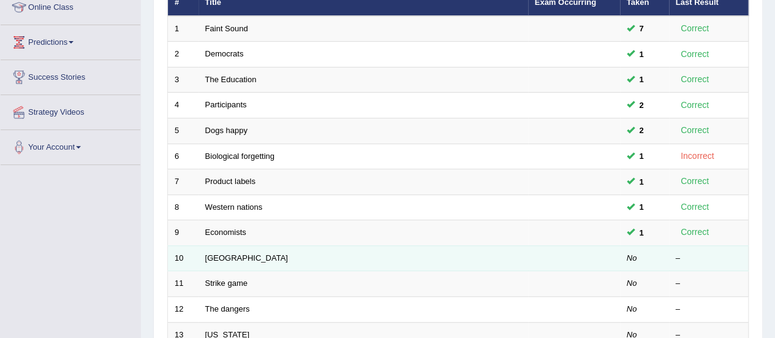
click at [211, 260] on td "[GEOGRAPHIC_DATA]" at bounding box center [364, 258] width 330 height 26
click at [214, 257] on link "[GEOGRAPHIC_DATA]" at bounding box center [246, 257] width 83 height 9
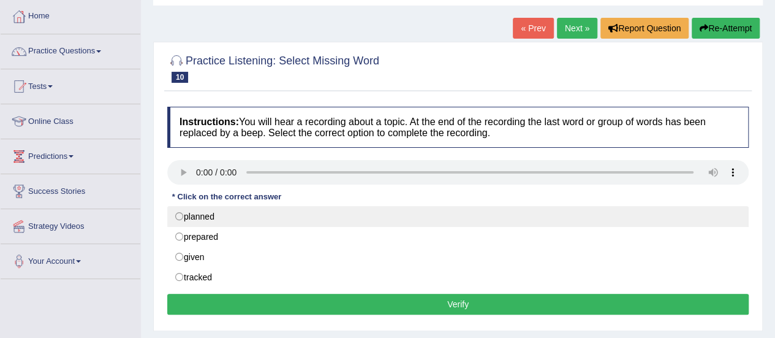
click at [205, 210] on label "planned" at bounding box center [458, 216] width 582 height 21
radio input "true"
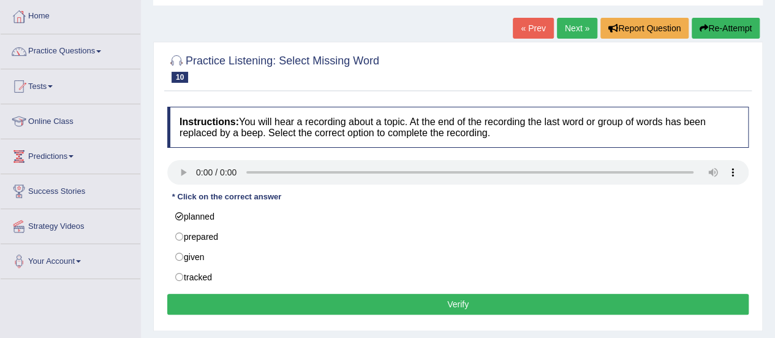
click at [355, 300] on button "Verify" at bounding box center [458, 304] width 582 height 21
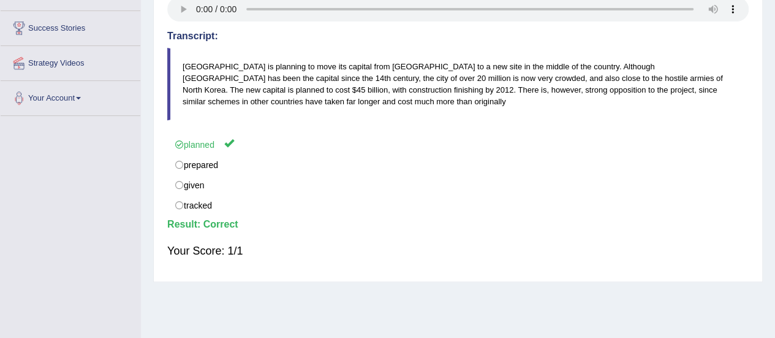
scroll to position [228, 0]
